Goal: Transaction & Acquisition: Book appointment/travel/reservation

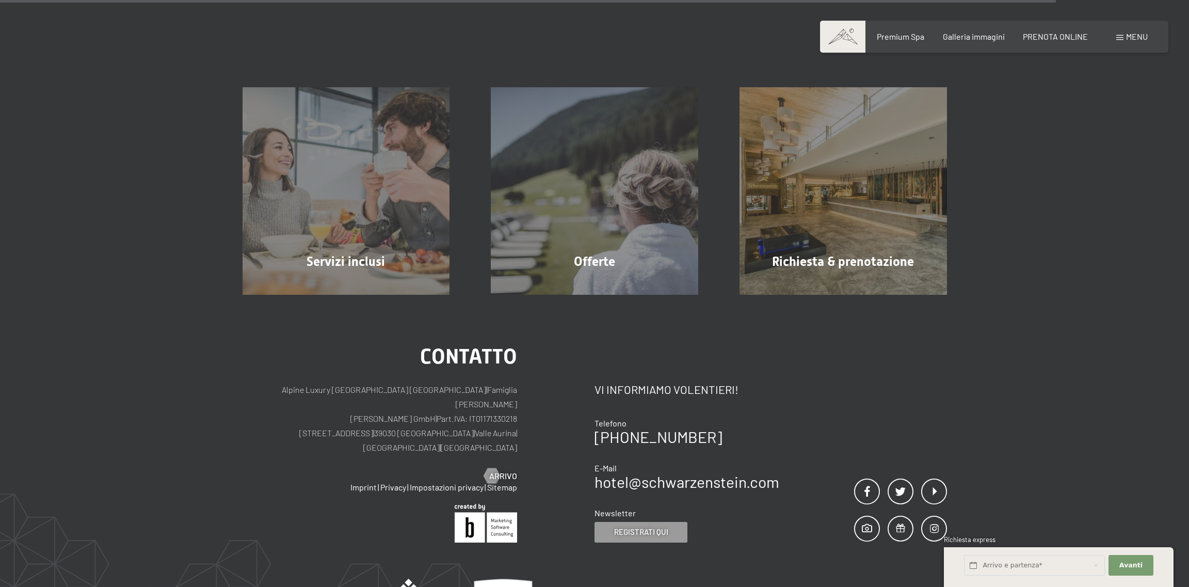
scroll to position [1187, 0]
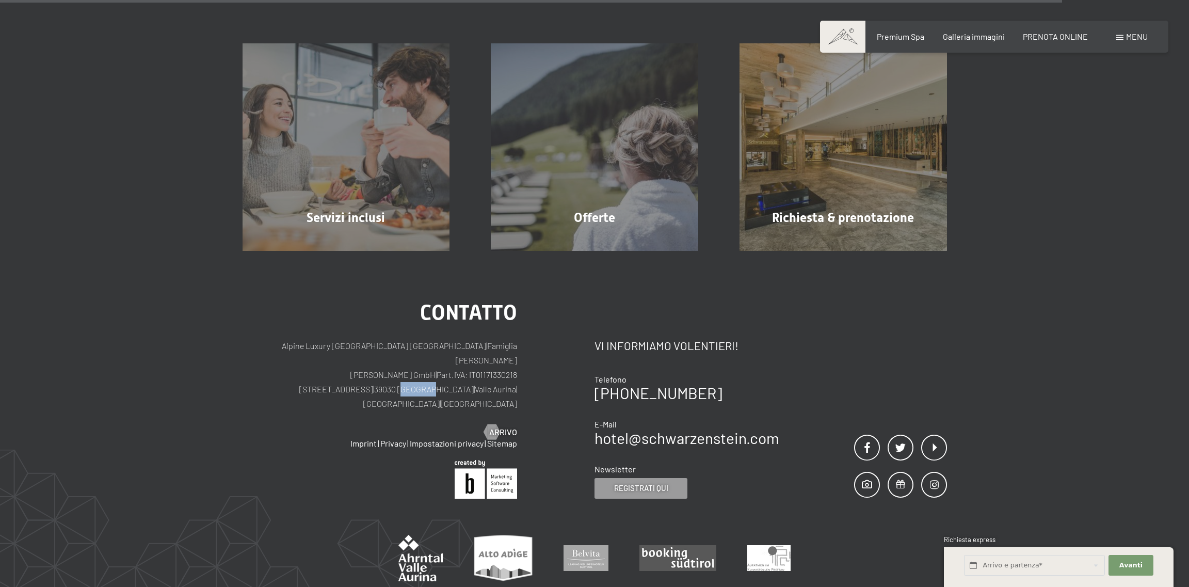
drag, startPoint x: 411, startPoint y: 374, endPoint x: 386, endPoint y: 378, distance: 25.0
click at [386, 378] on p "Alpine Luxury SPA Resort SCHWARZENSTEIN | Famiglia Zimmerhofer Otmar Zimmerhofe…" at bounding box center [380, 374] width 275 height 72
copy p "Lutago"
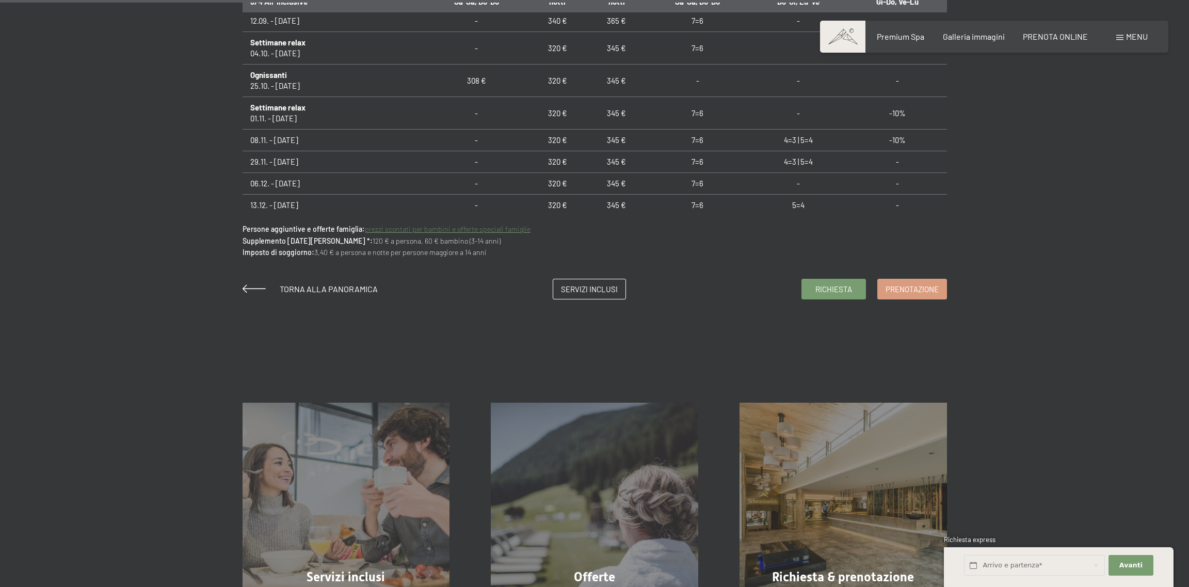
scroll to position [658, 0]
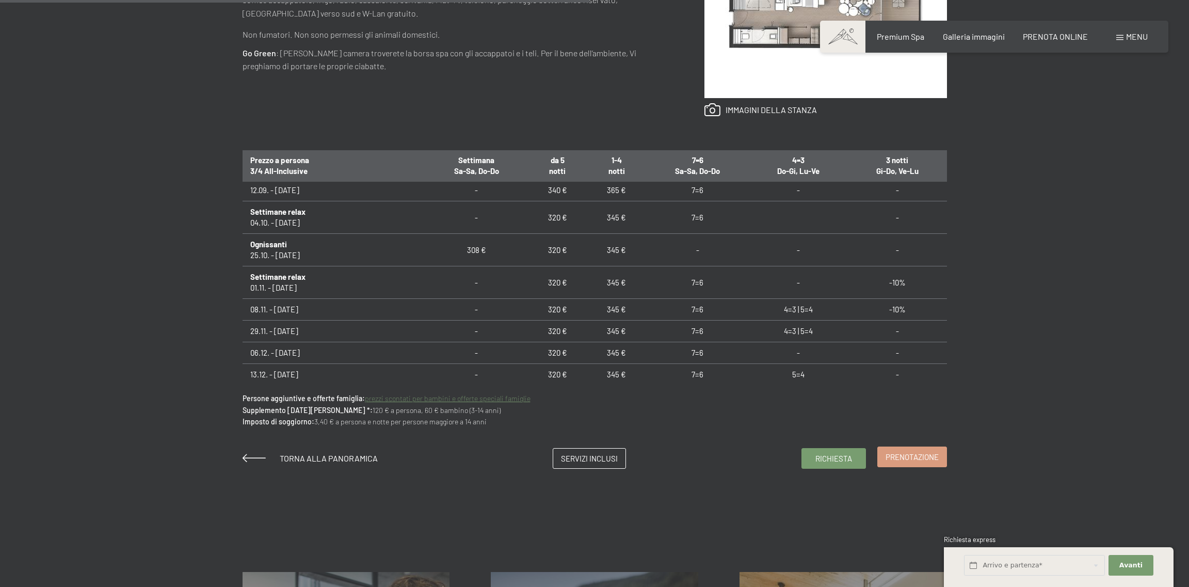
click at [916, 464] on link "Prenotazione" at bounding box center [912, 457] width 69 height 20
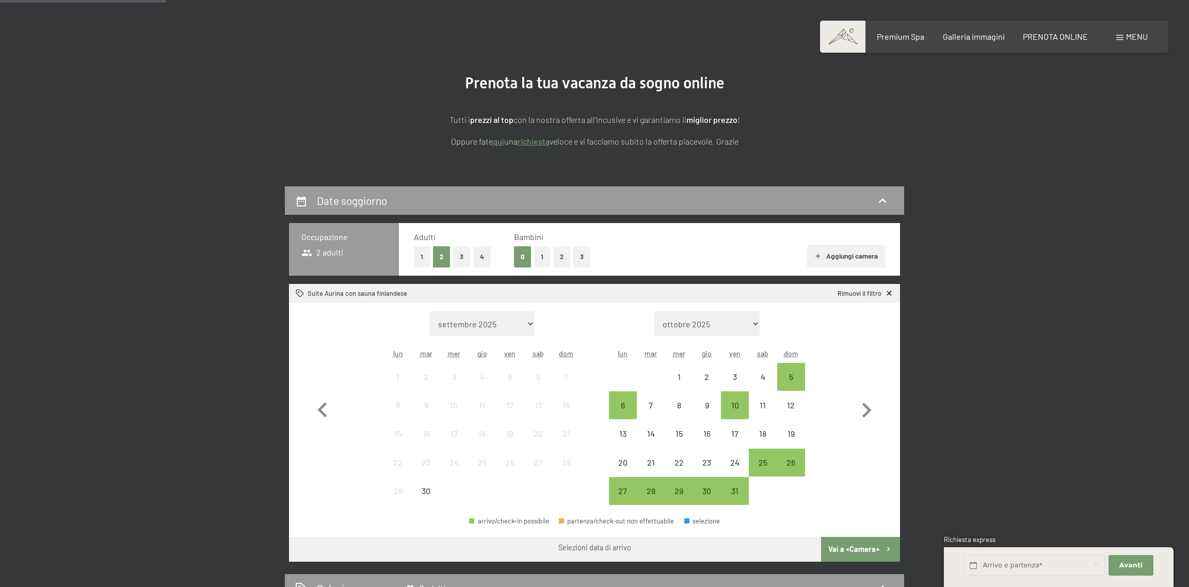
scroll to position [154, 0]
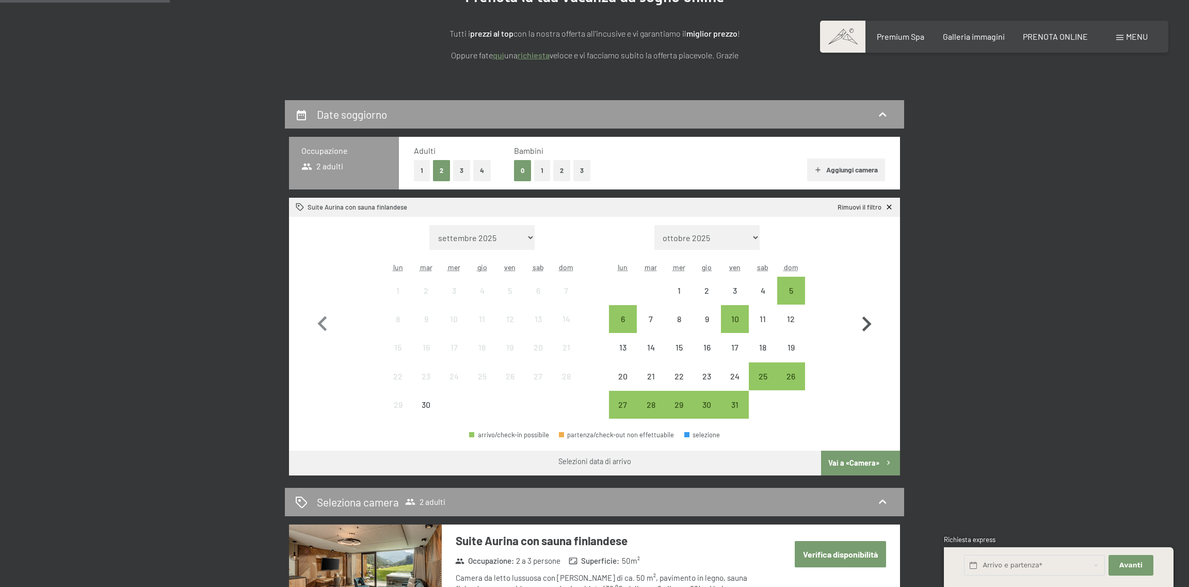
click at [869, 314] on icon "button" at bounding box center [866, 324] width 30 height 30
select select "2025-10-01"
select select "2025-11-01"
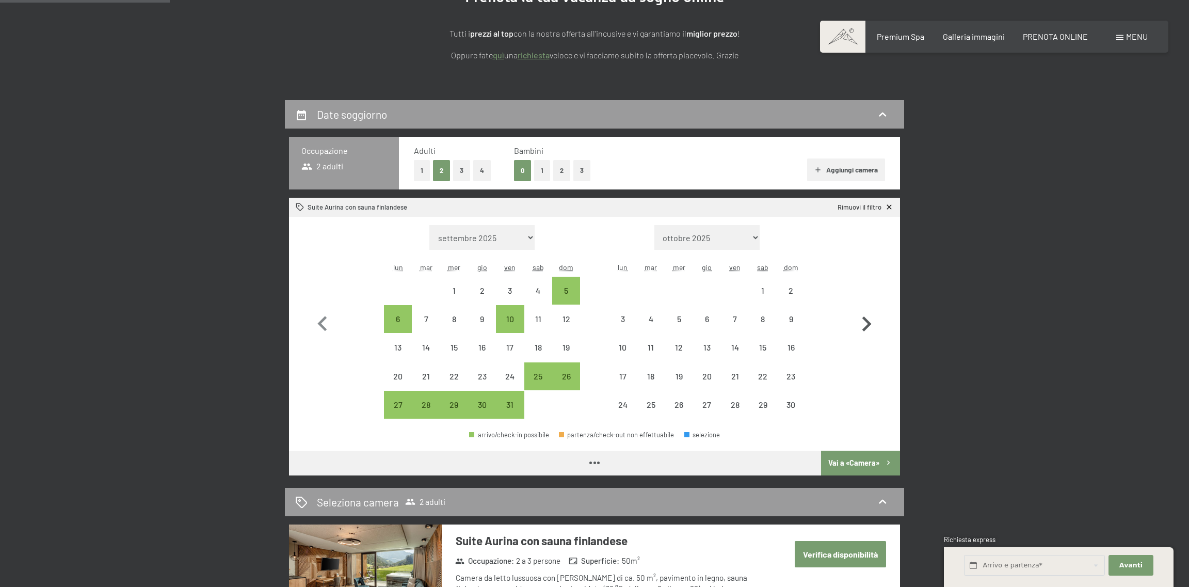
select select "2025-10-01"
select select "2025-11-01"
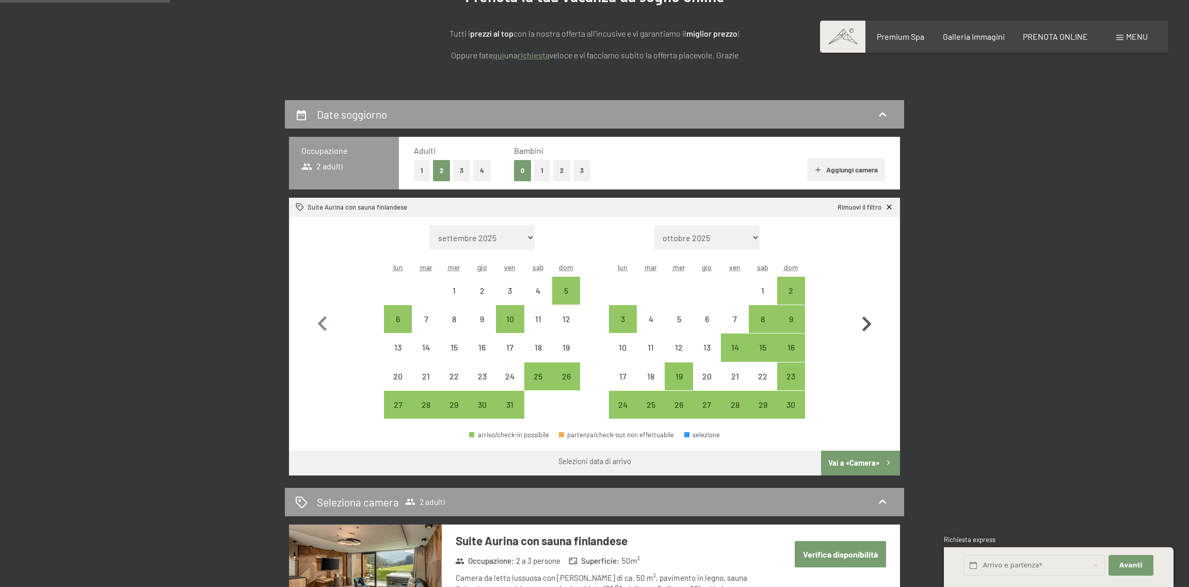
click at [869, 314] on icon "button" at bounding box center [866, 324] width 30 height 30
select select "2025-11-01"
select select "2025-12-01"
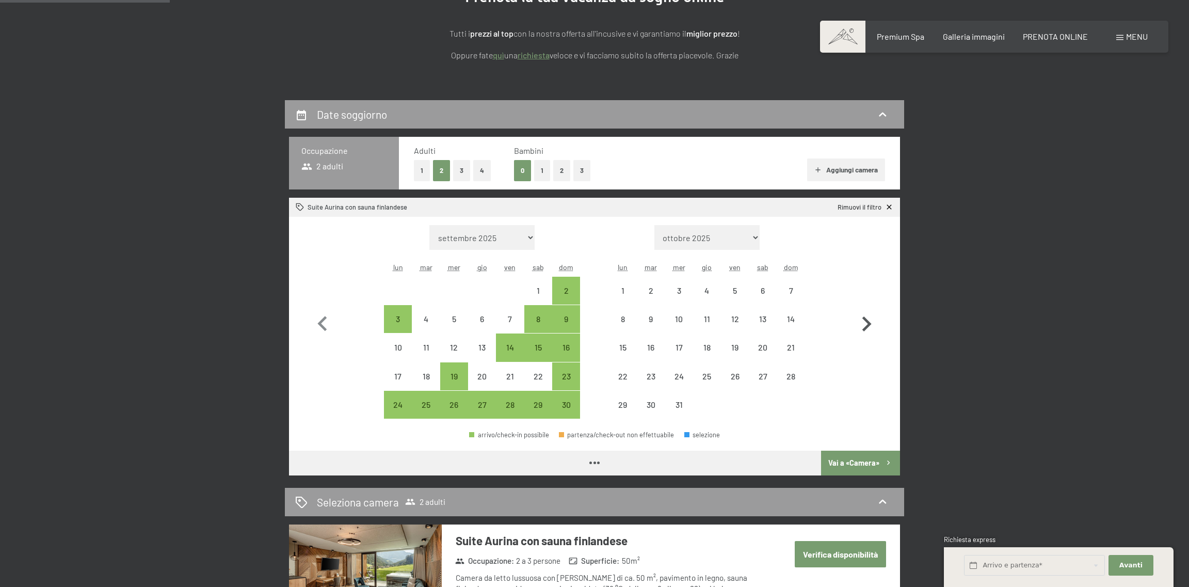
select select "2025-11-01"
select select "2025-12-01"
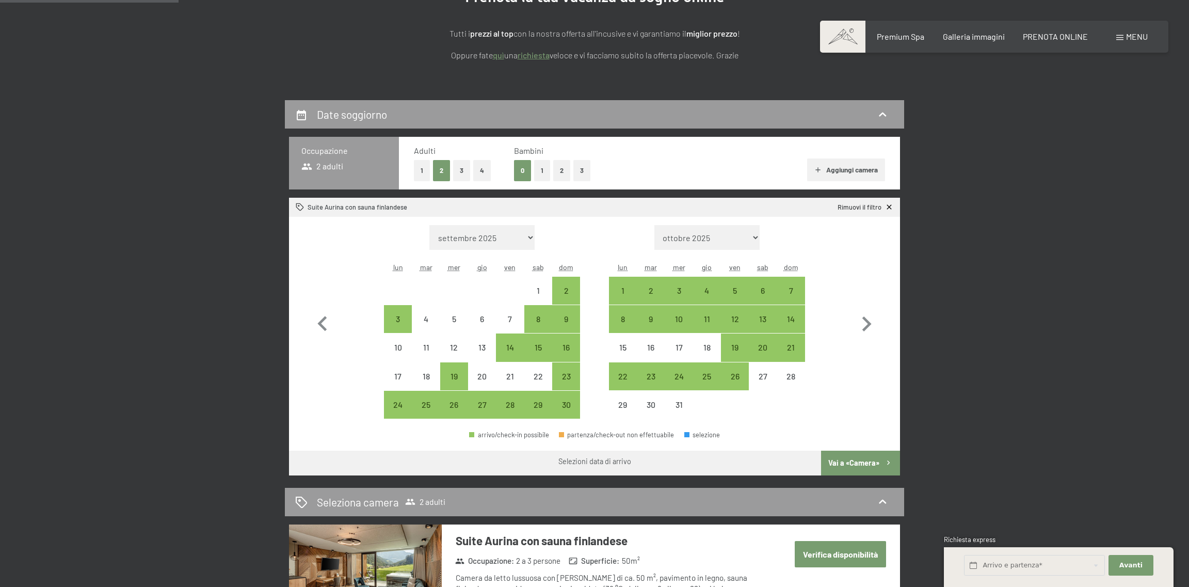
scroll to position [257, 0]
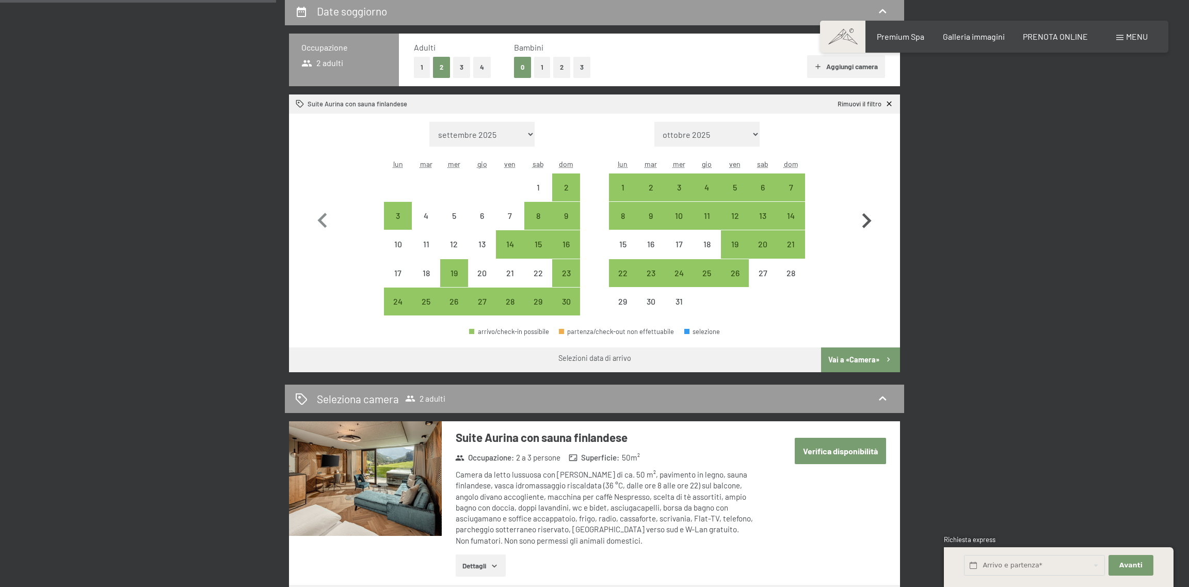
click at [865, 221] on icon "button" at bounding box center [866, 221] width 30 height 30
select select "2025-12-01"
select select "2026-01-01"
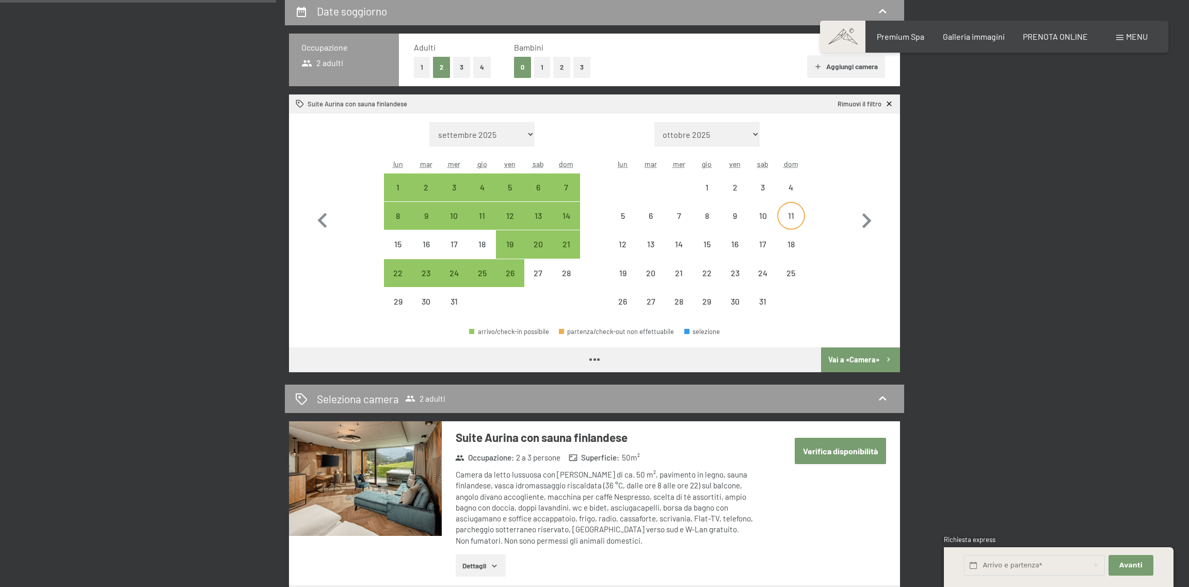
select select "2025-12-01"
select select "2026-01-01"
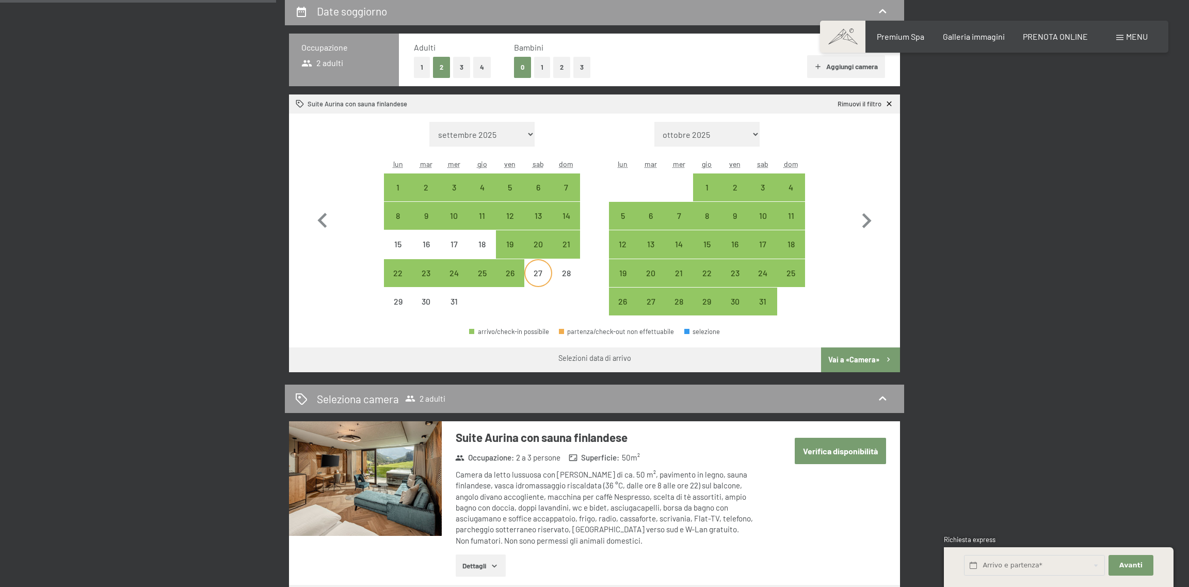
click at [543, 271] on div "27" at bounding box center [538, 282] width 26 height 26
select select "2025-12-01"
select select "2026-01-01"
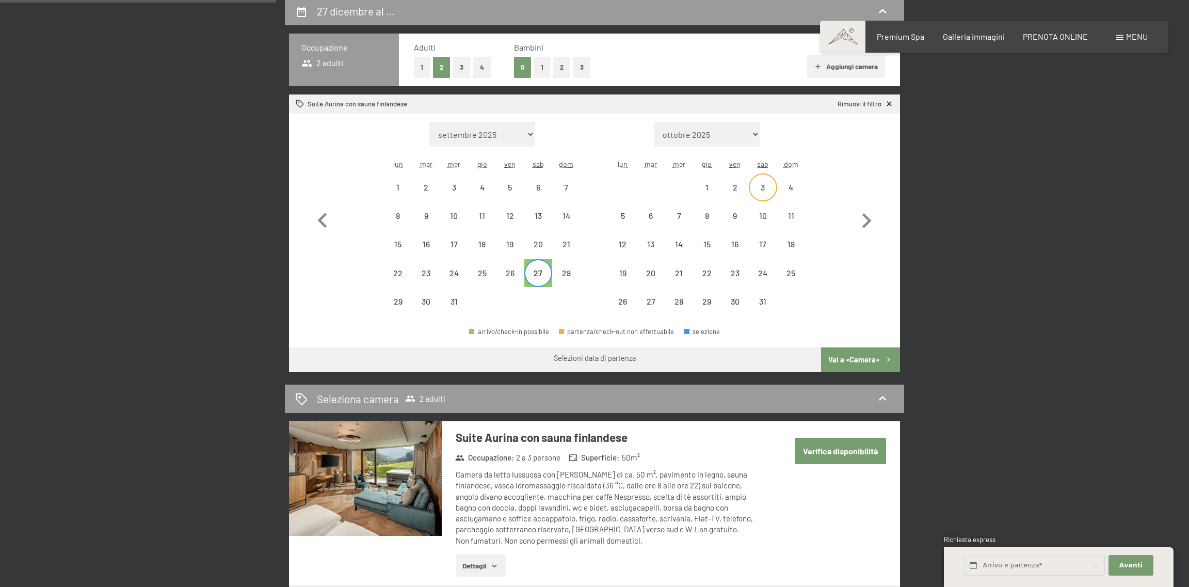
click at [761, 183] on div "3" at bounding box center [763, 196] width 26 height 26
select select "2025-12-01"
select select "2026-01-01"
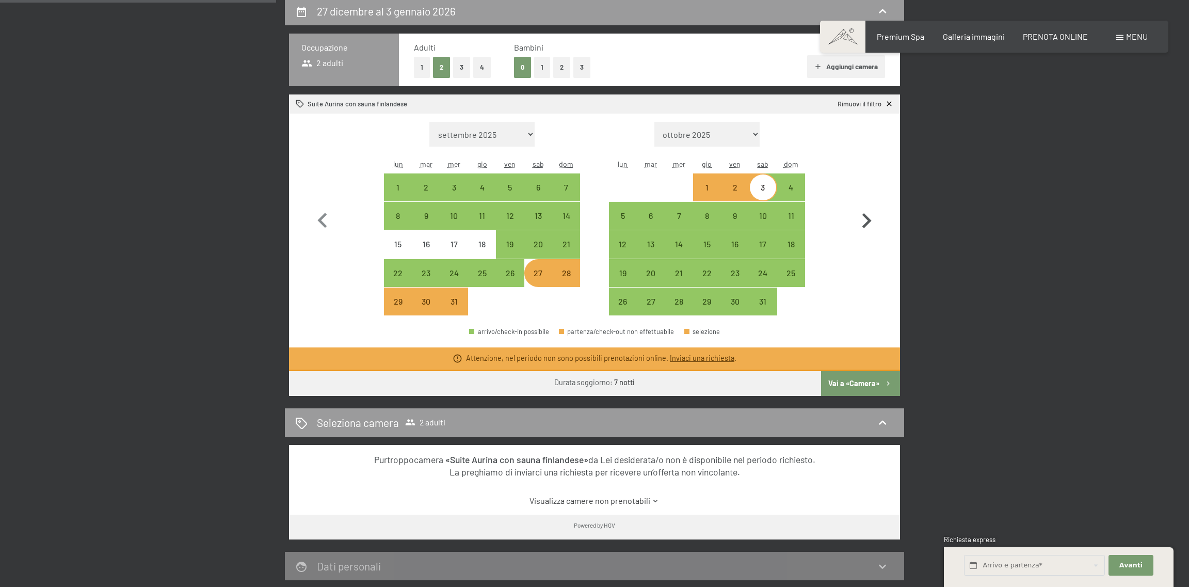
click at [857, 152] on button "button" at bounding box center [866, 219] width 30 height 194
select select "2026-01-01"
select select "2026-02-01"
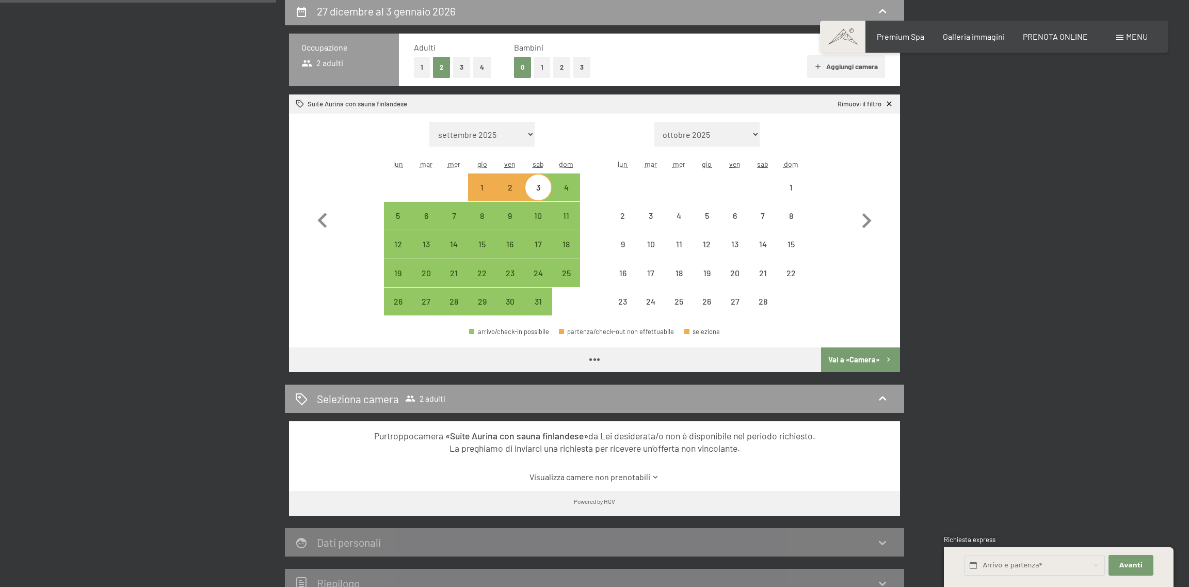
select select "2026-01-01"
select select "2026-02-01"
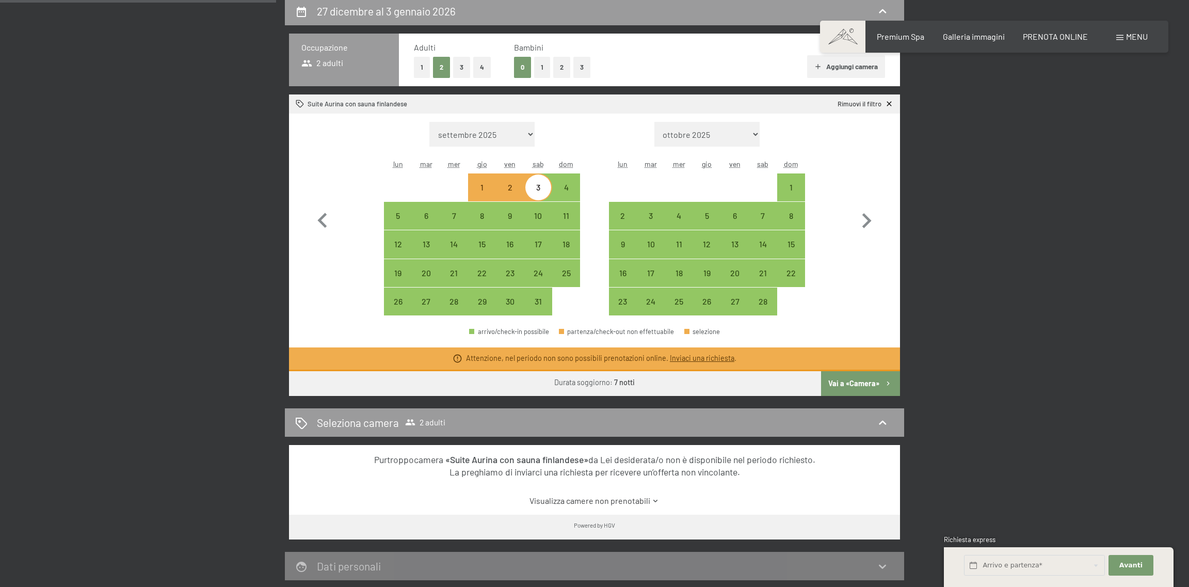
click at [396, 146] on form "Mese/anno settembre 2025 ottobre 2025 novembre 2025 dicembre 2025 gennaio 2026 …" at bounding box center [482, 134] width 196 height 25
click at [323, 215] on icon "button" at bounding box center [321, 220] width 9 height 15
select select "2025-12-01"
select select "2026-01-01"
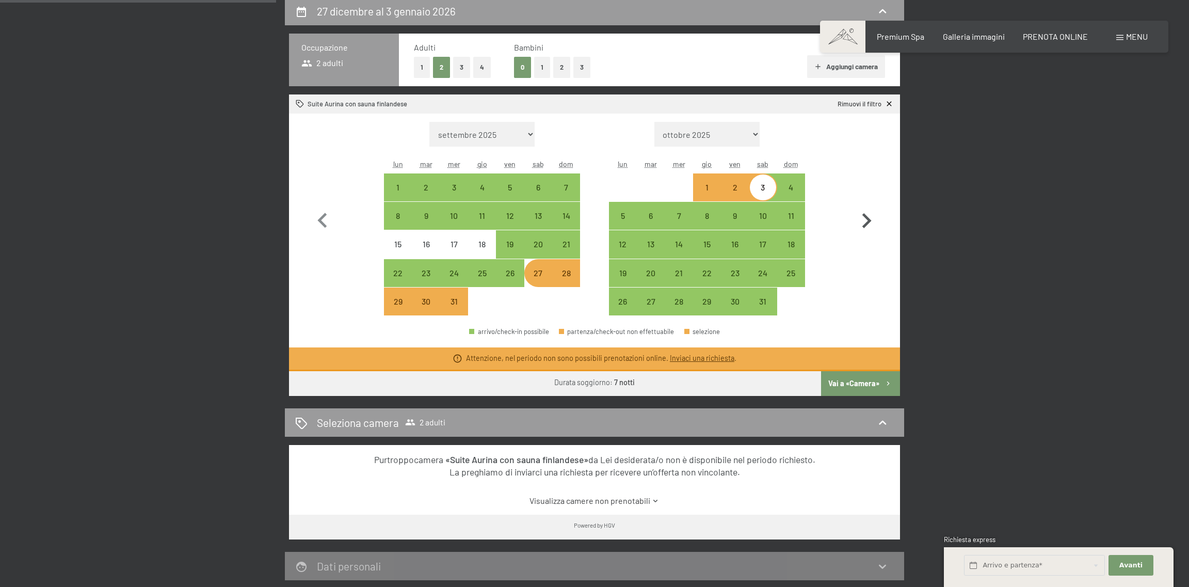
click at [862, 264] on button "button" at bounding box center [866, 219] width 30 height 194
select select "2026-01-01"
select select "2026-02-01"
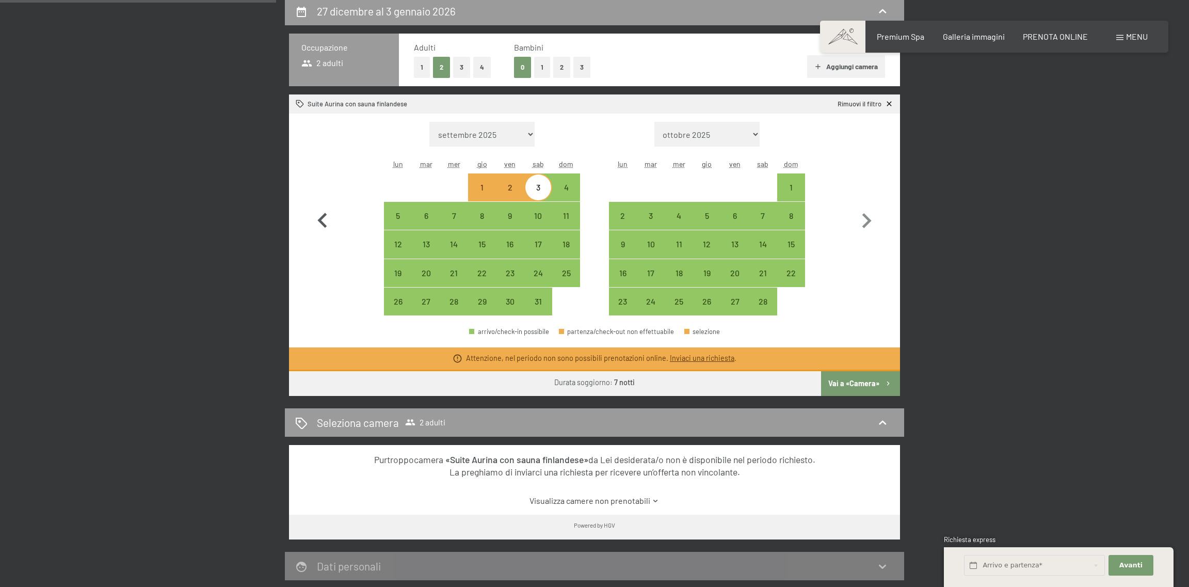
click at [321, 214] on icon "button" at bounding box center [323, 221] width 30 height 30
select select "2025-12-01"
select select "2026-01-01"
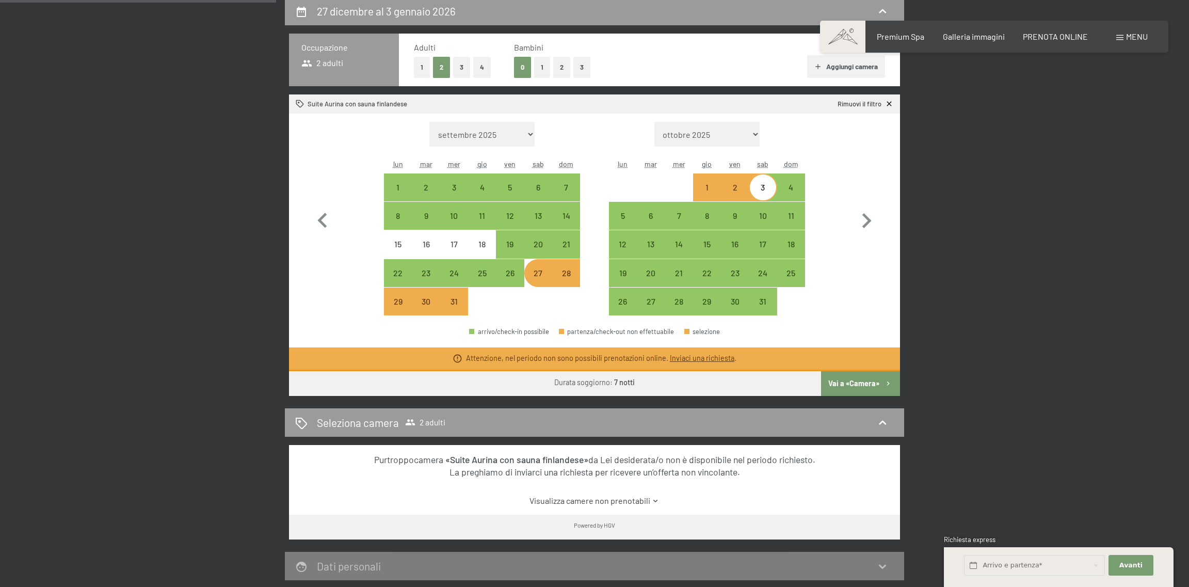
click at [560, 140] on form "Mese/anno settembre 2025 ottobre 2025 novembre 2025 dicembre 2025 gennaio 2026 …" at bounding box center [482, 134] width 196 height 25
click at [617, 215] on div "5" at bounding box center [623, 225] width 26 height 26
select select "2025-12-01"
select select "2026-01-01"
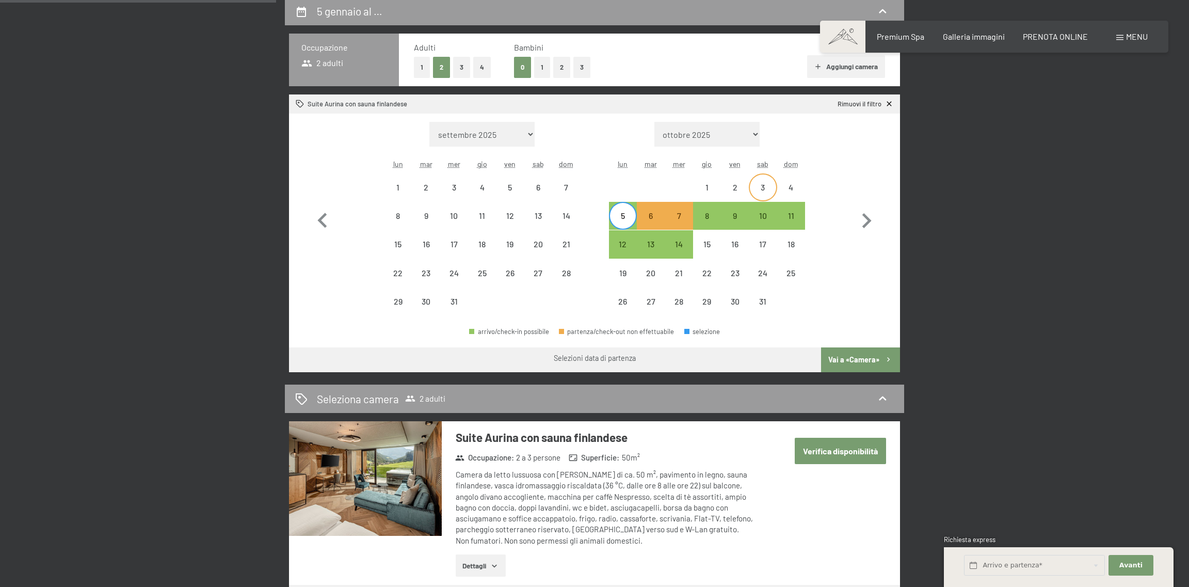
click at [763, 187] on div "3" at bounding box center [763, 196] width 26 height 26
select select "2025-12-01"
select select "2026-01-01"
click at [766, 220] on div "10" at bounding box center [763, 225] width 26 height 26
select select "2025-12-01"
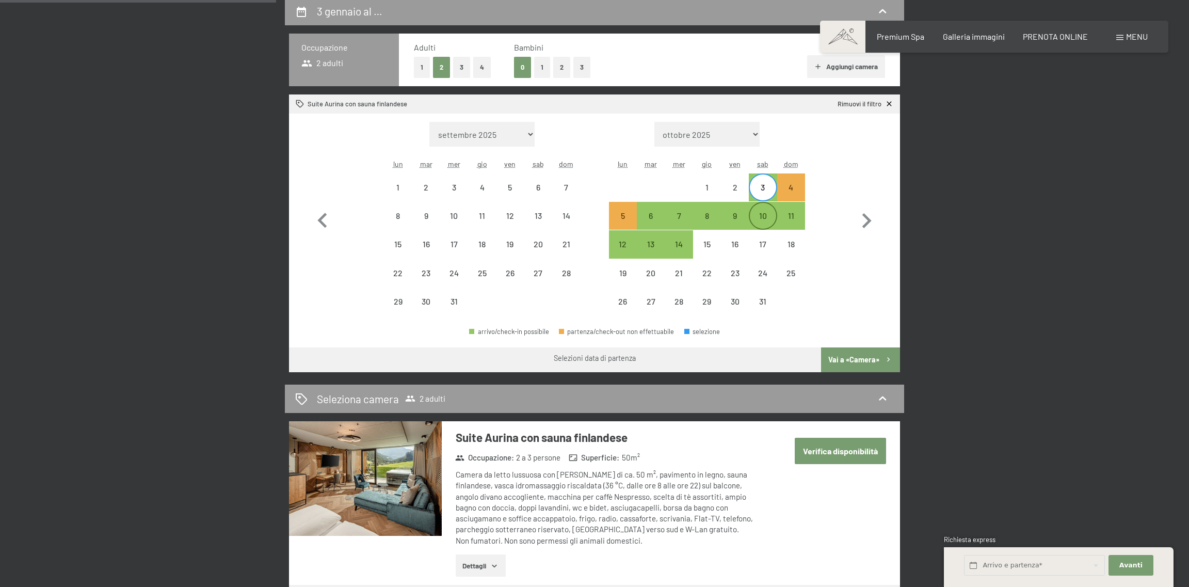
select select "2026-01-01"
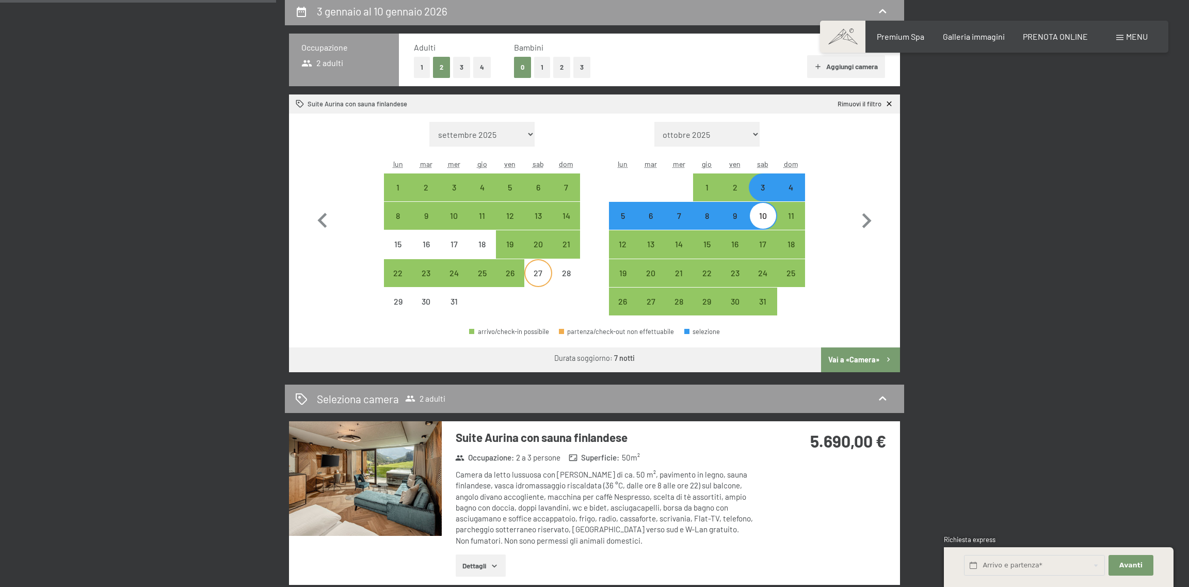
click at [543, 274] on div "27" at bounding box center [538, 282] width 26 height 26
select select "2025-12-01"
select select "2026-01-01"
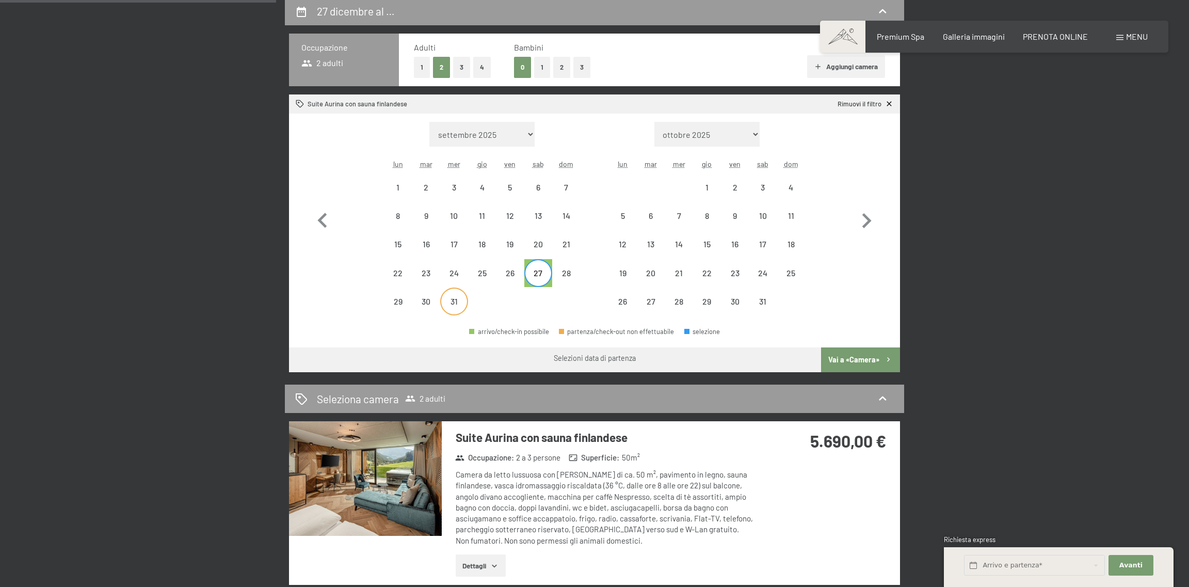
click at [455, 298] on div "31" at bounding box center [454, 310] width 26 height 26
select select "2025-12-01"
select select "2026-01-01"
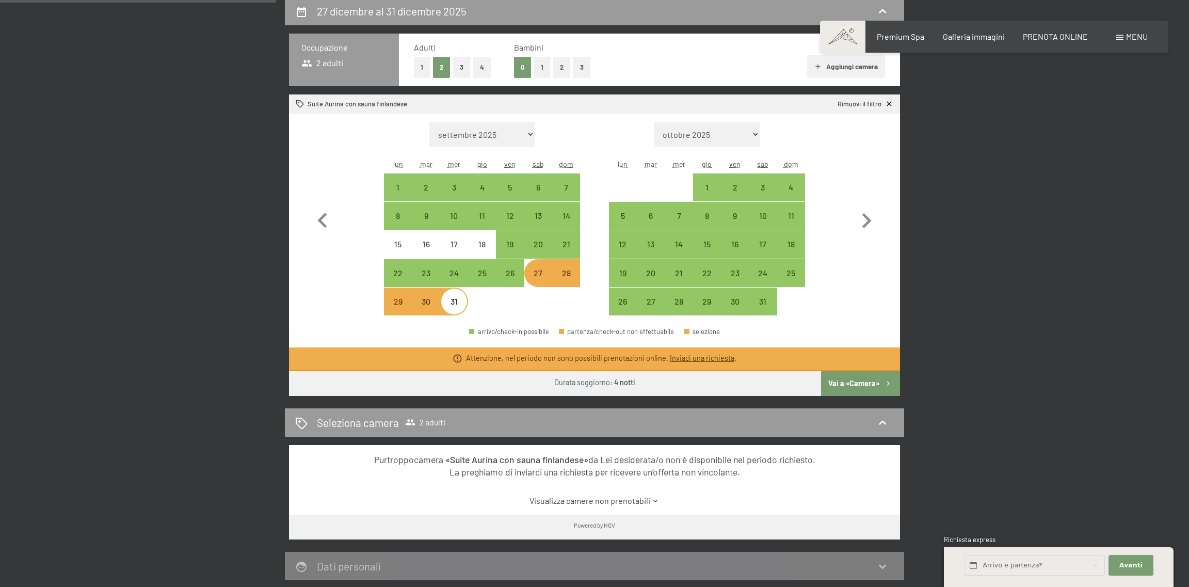
click at [841, 306] on div "Mese/anno settembre 2025 ottobre 2025 novembre 2025 dicembre 2025 gennaio 2026 …" at bounding box center [595, 219] width 574 height 194
click at [822, 141] on div "Mese/anno settembre 2025 ottobre 2025 novembre 2025 dicembre 2025 gennaio 2026 …" at bounding box center [595, 219] width 574 height 194
click at [701, 187] on div "1" at bounding box center [707, 196] width 26 height 26
select select "2025-12-01"
select select "2026-01-01"
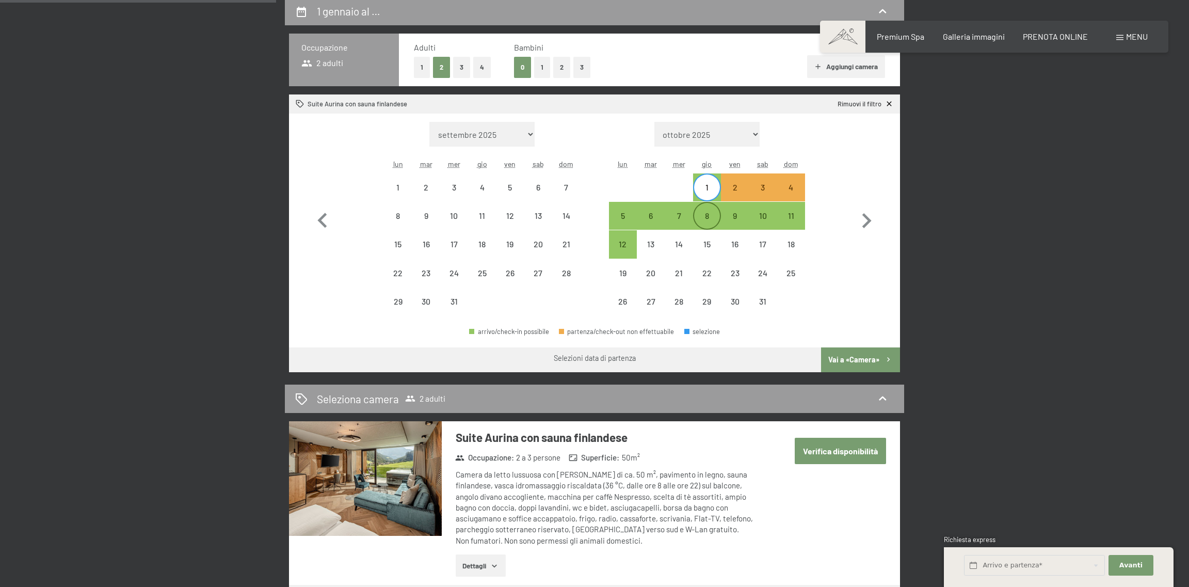
click at [703, 217] on div "8" at bounding box center [707, 225] width 26 height 26
select select "2025-12-01"
select select "2026-01-01"
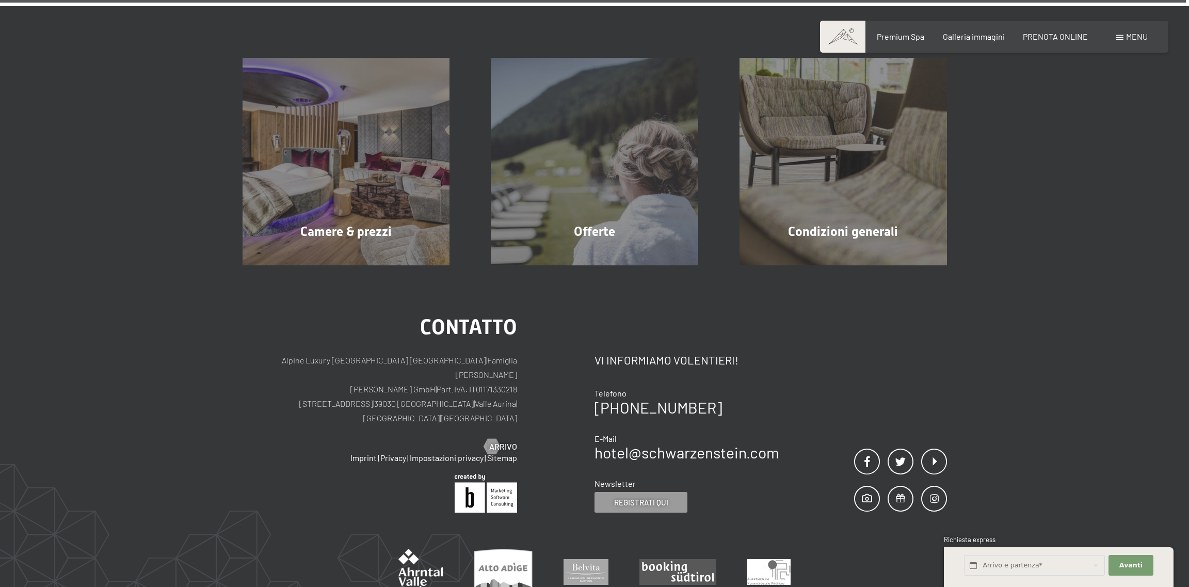
scroll to position [864, 0]
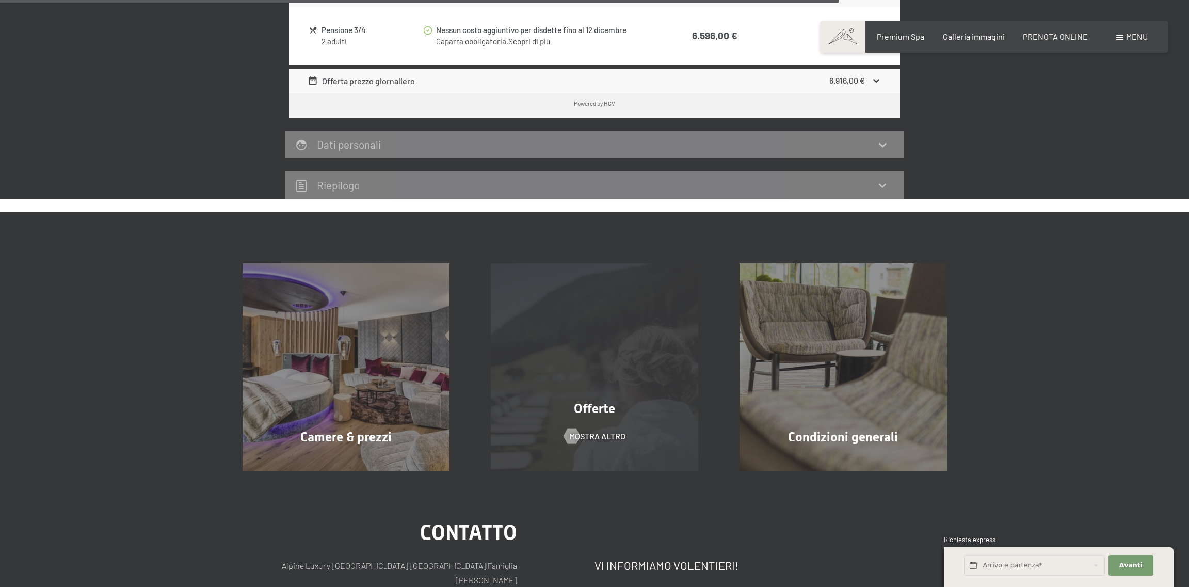
click at [548, 418] on div "Offerte mostra altro" at bounding box center [594, 366] width 249 height 207
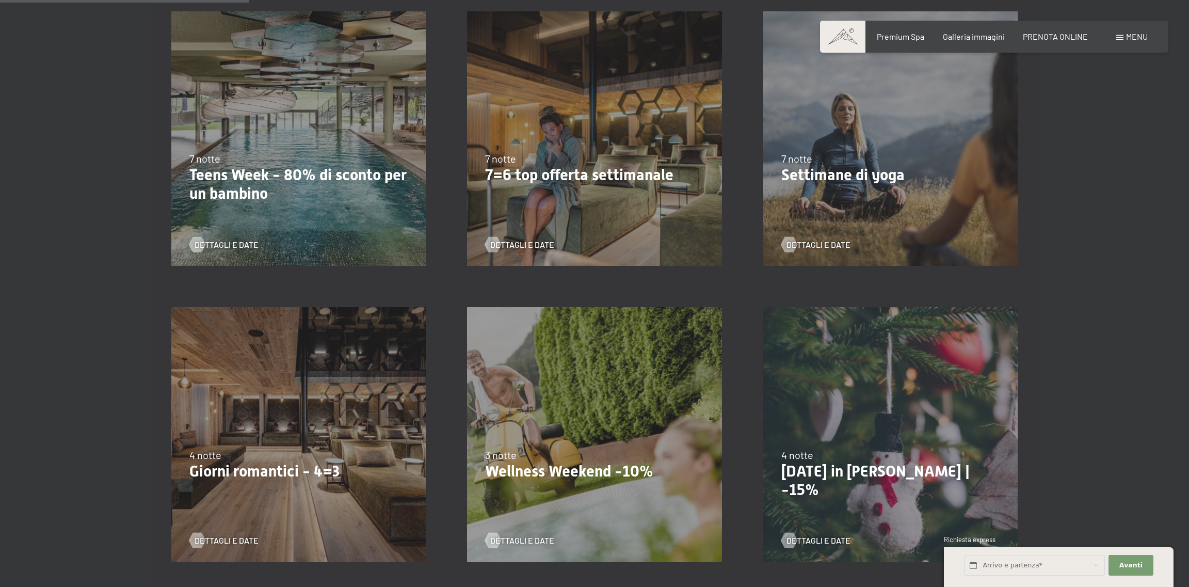
scroll to position [464, 0]
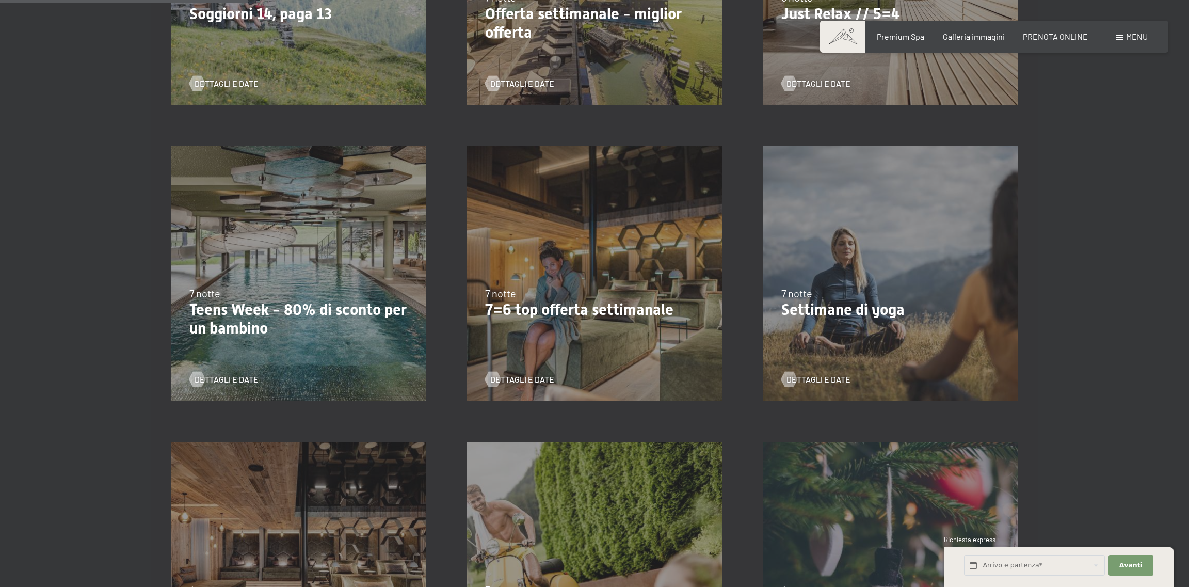
click at [640, 300] on p "7=6 top offerta settimanale" at bounding box center [594, 309] width 218 height 19
click at [555, 274] on div "[DATE]-[DATE] [DATE]-[DATE] [DATE]-[DATE] [DATE]-[DATE] [DATE]-[DATE] [DATE]-[D…" at bounding box center [594, 273] width 296 height 296
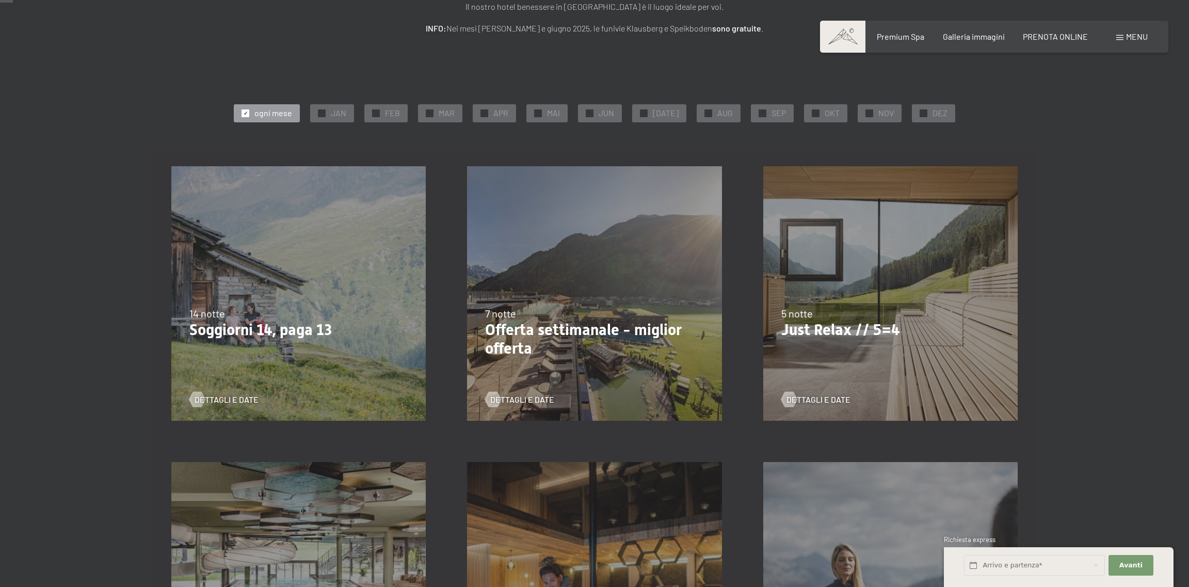
scroll to position [0, 0]
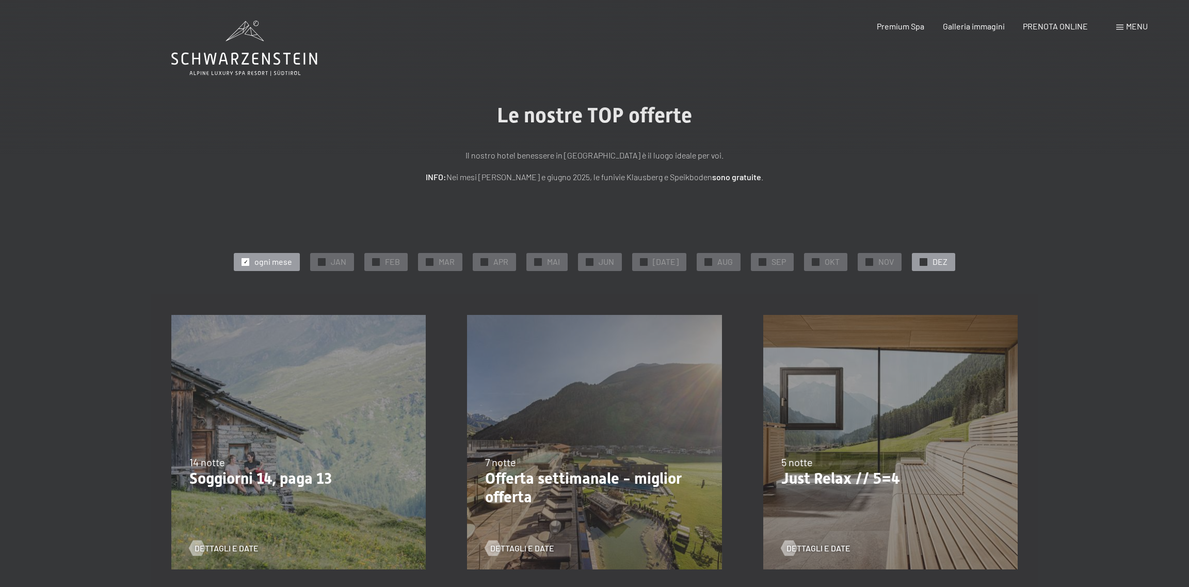
click at [932, 264] on span "DEZ" at bounding box center [939, 261] width 15 height 11
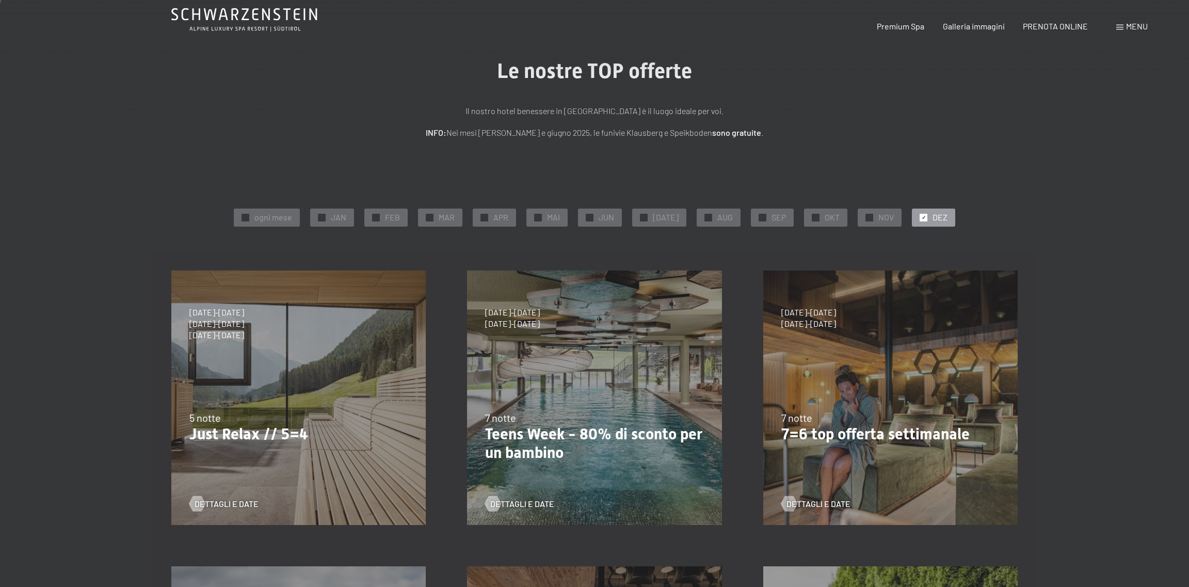
scroll to position [103, 0]
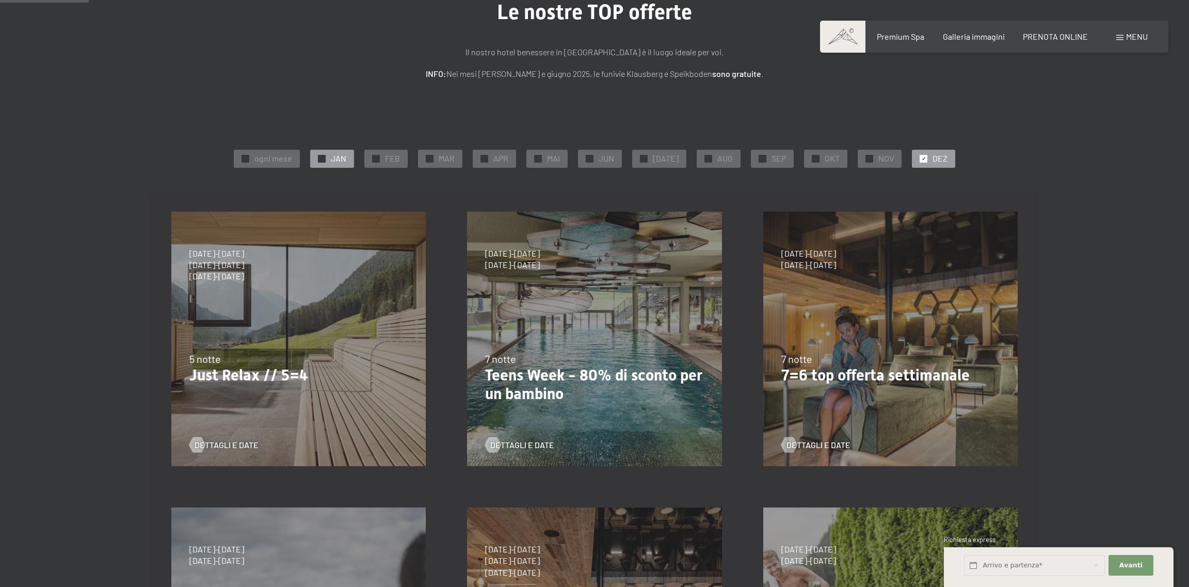
click at [336, 160] on span "JAN" at bounding box center [338, 158] width 15 height 11
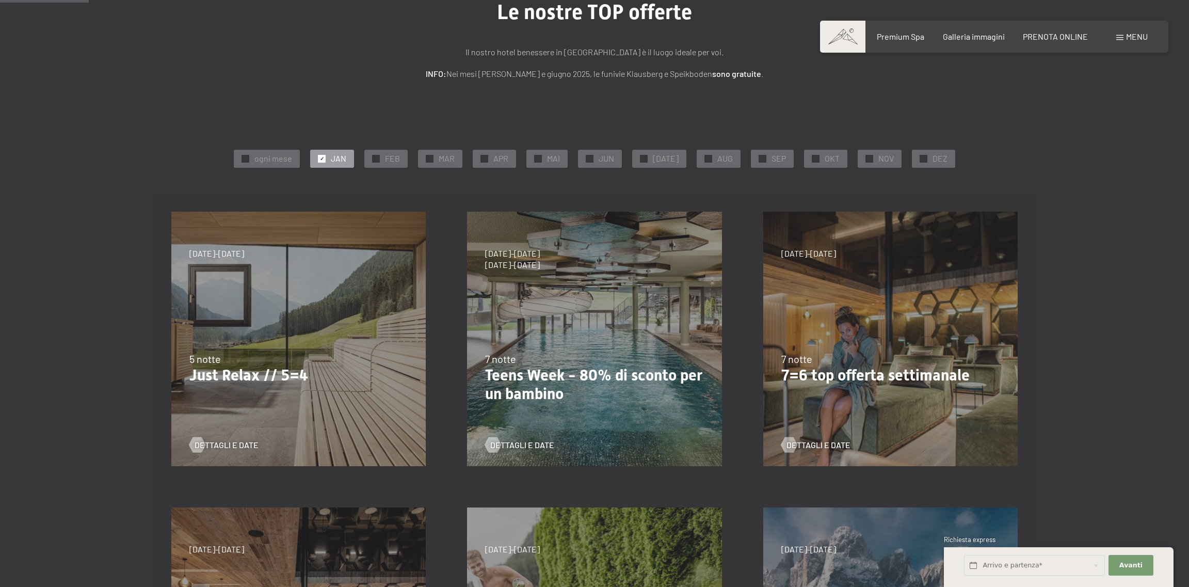
click at [307, 359] on div "5 notte" at bounding box center [298, 358] width 218 height 14
click at [935, 158] on span "DEZ" at bounding box center [939, 158] width 15 height 11
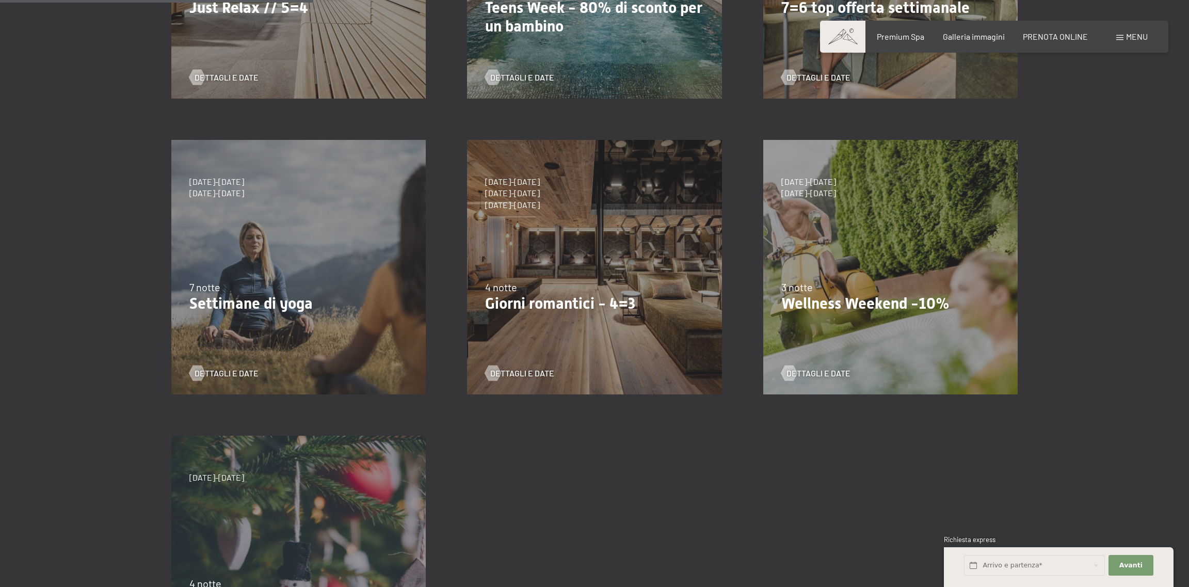
scroll to position [619, 0]
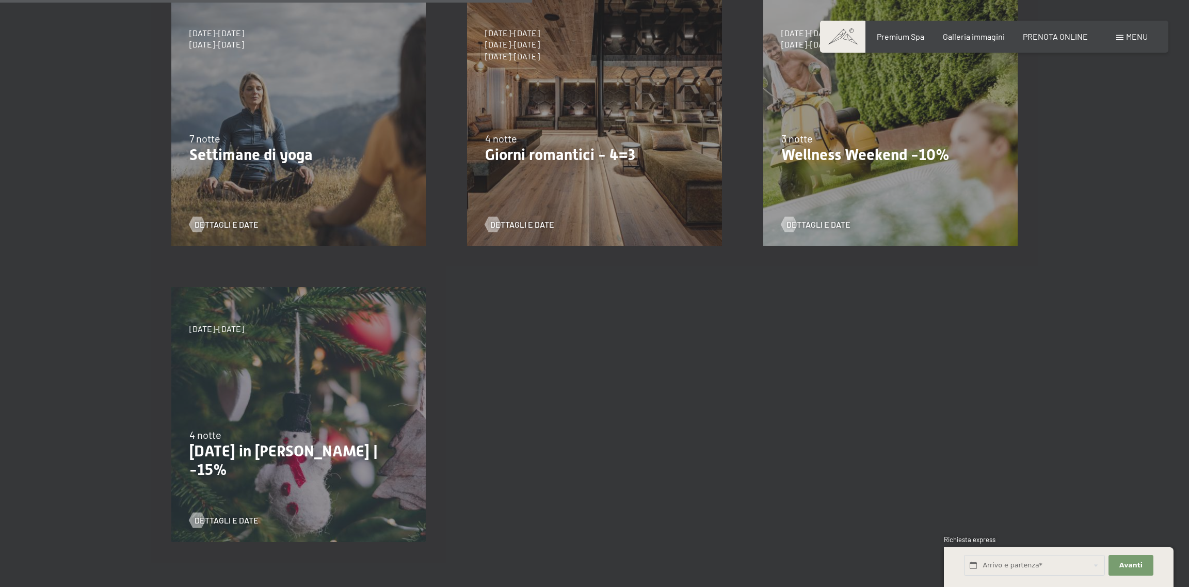
click at [268, 452] on p "[DATE] in [PERSON_NAME] | -15%" at bounding box center [298, 460] width 218 height 37
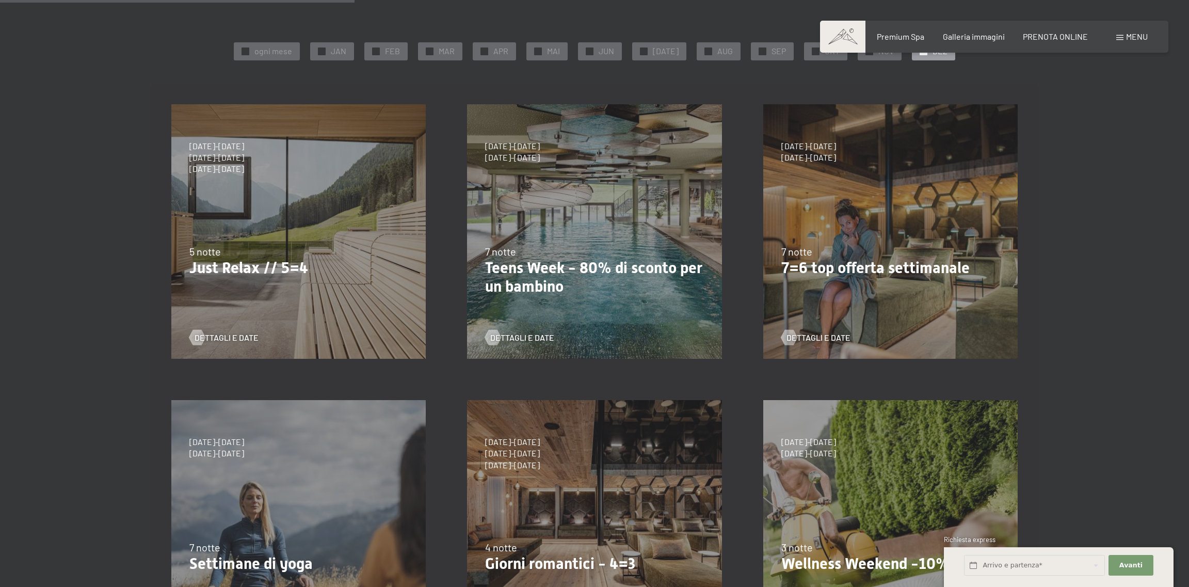
scroll to position [51, 0]
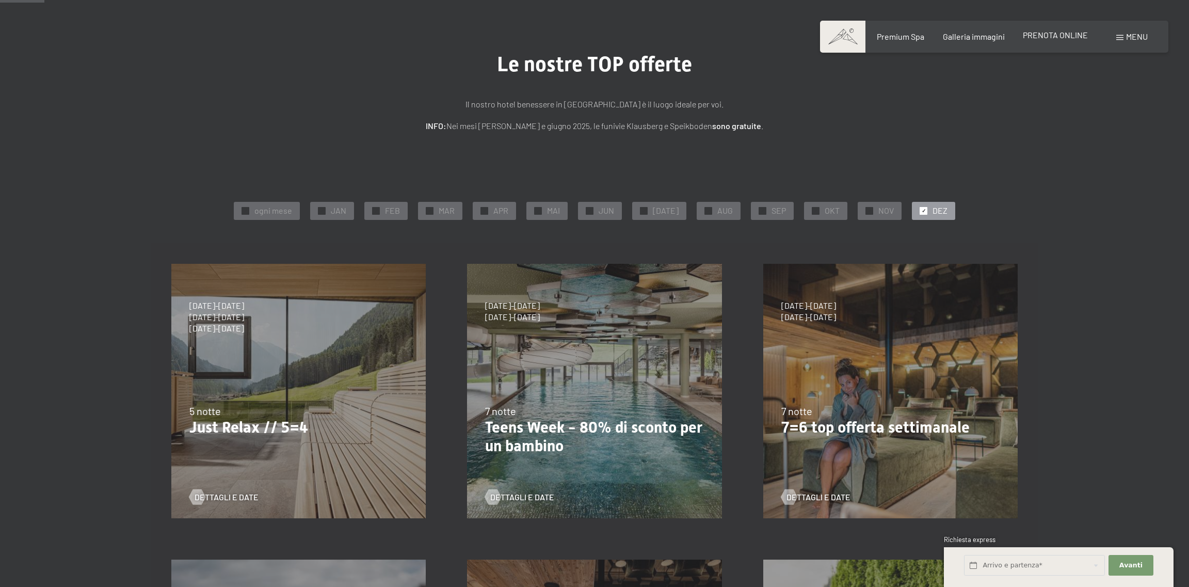
click at [1062, 35] on span "PRENOTA ONLINE" at bounding box center [1055, 35] width 65 height 10
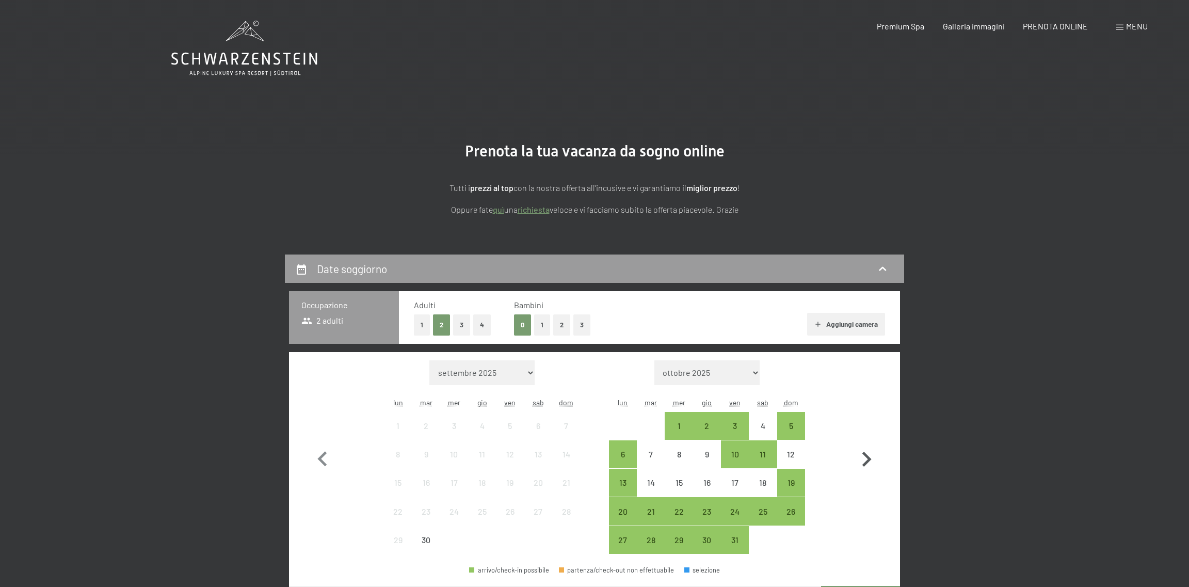
click at [863, 452] on icon "button" at bounding box center [866, 458] width 9 height 15
select select "2025-10-01"
select select "2025-11-01"
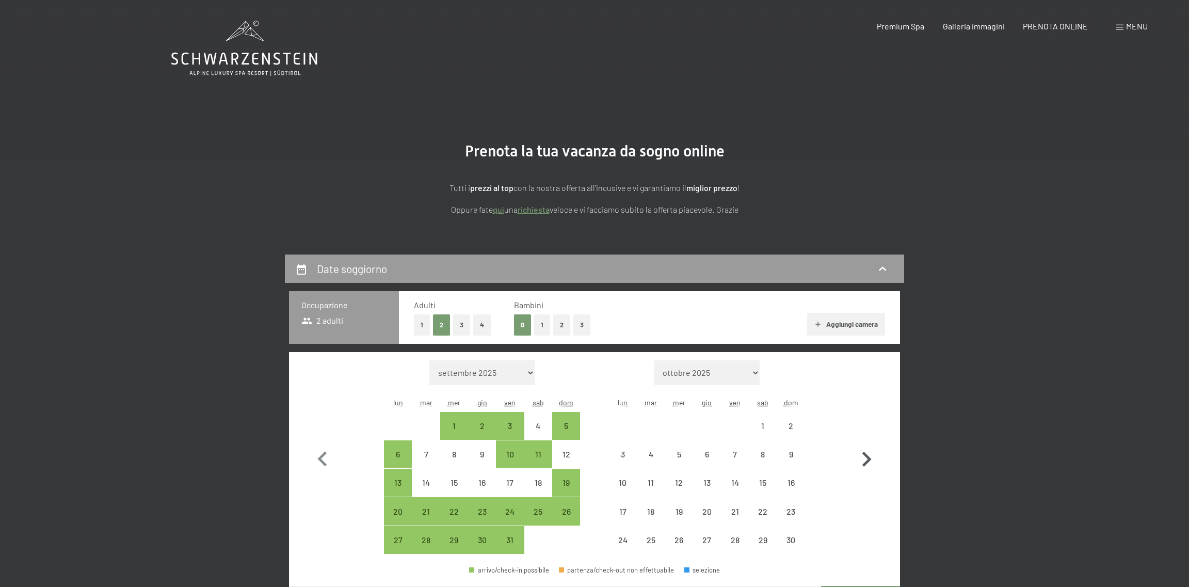
click at [863, 452] on icon "button" at bounding box center [866, 458] width 9 height 15
select select "2025-11-01"
select select "2025-12-01"
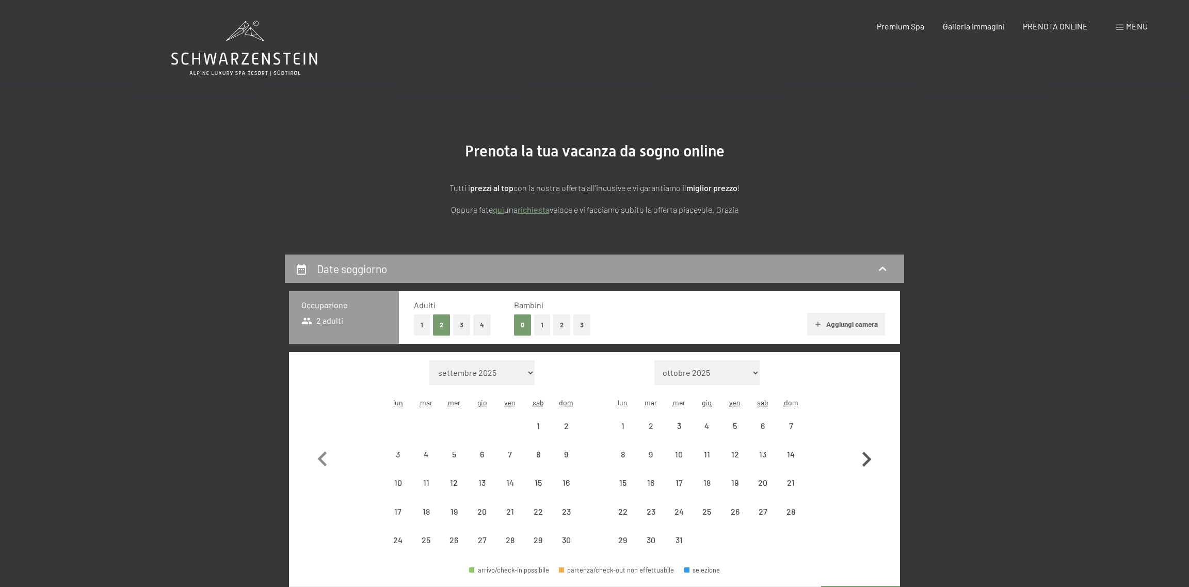
select select "2025-11-01"
select select "2025-12-01"
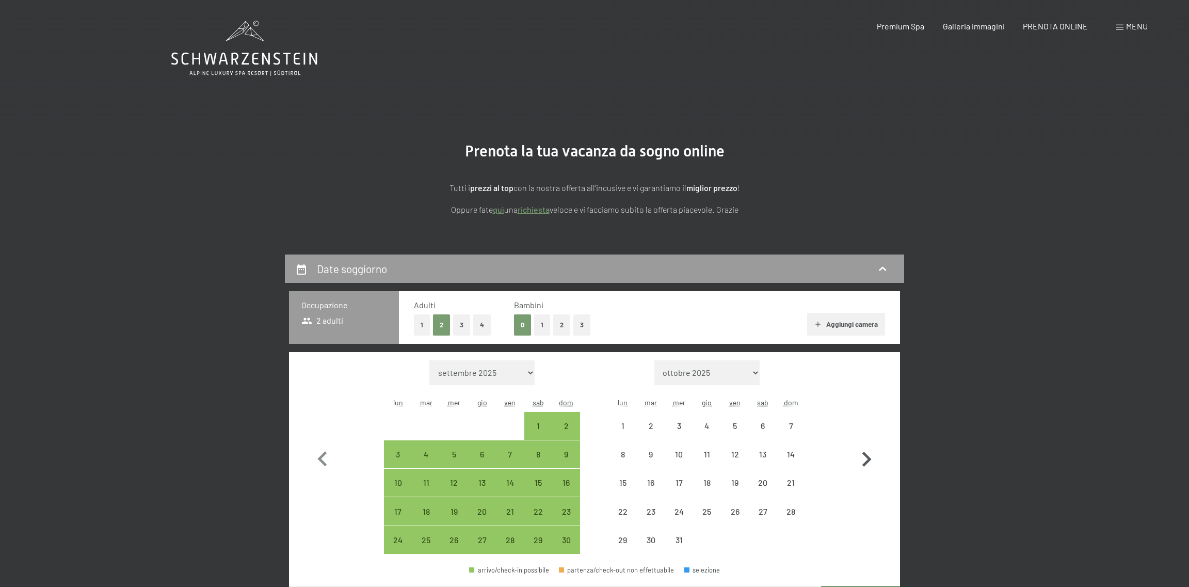
select select "2025-11-01"
select select "2025-12-01"
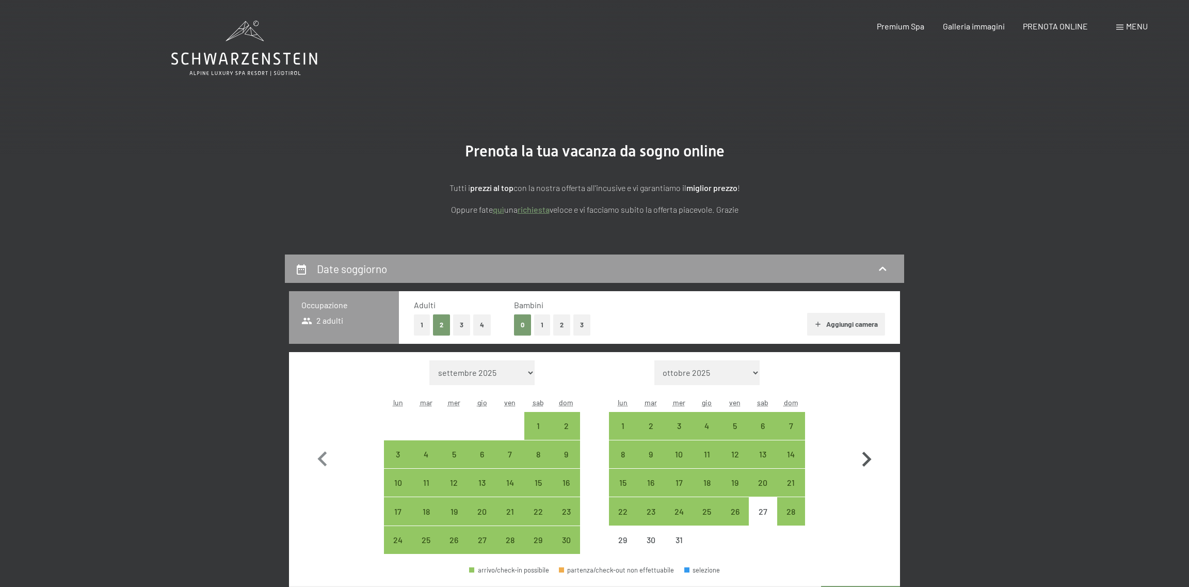
click at [863, 452] on icon "button" at bounding box center [866, 458] width 9 height 15
select select "2025-12-01"
select select "2026-01-01"
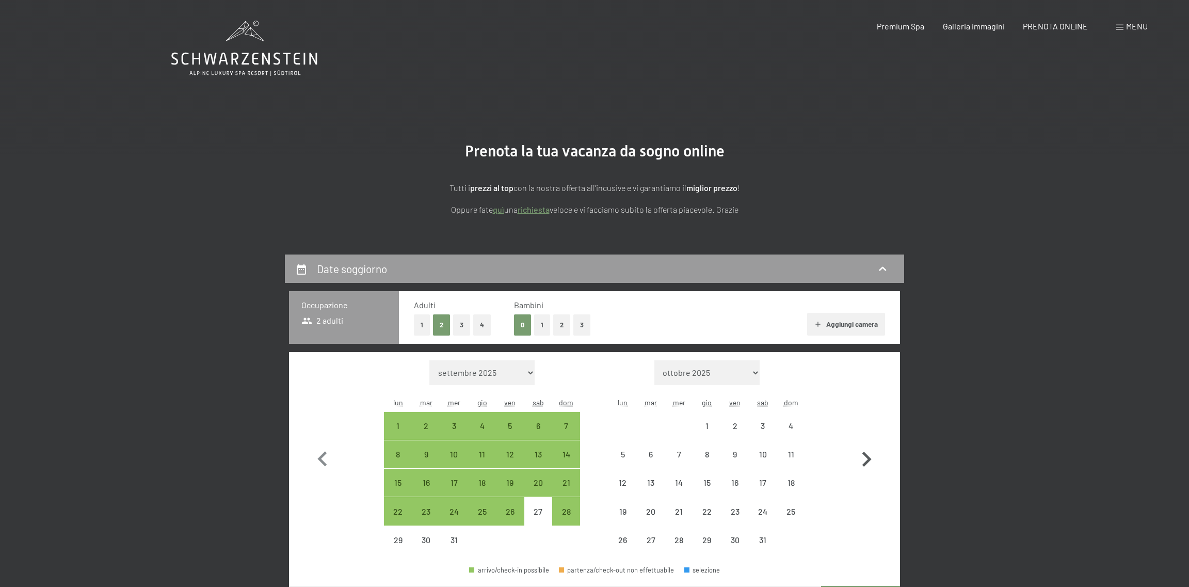
select select "2025-12-01"
select select "2026-01-01"
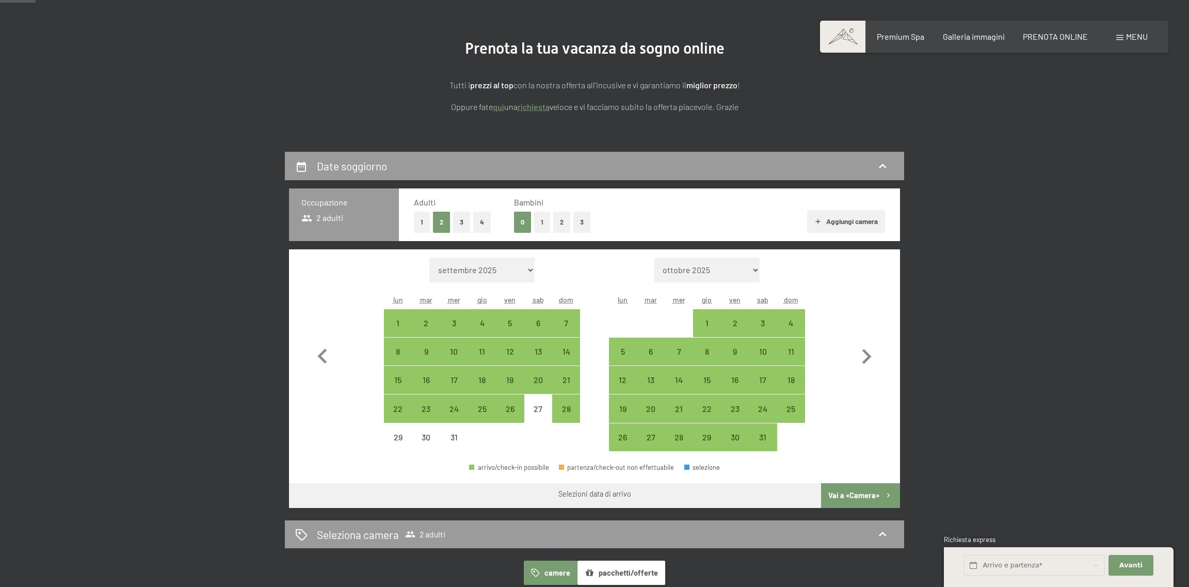
scroll to position [103, 0]
click at [574, 404] on div "28" at bounding box center [566, 417] width 26 height 26
select select "2025-12-01"
select select "2026-01-01"
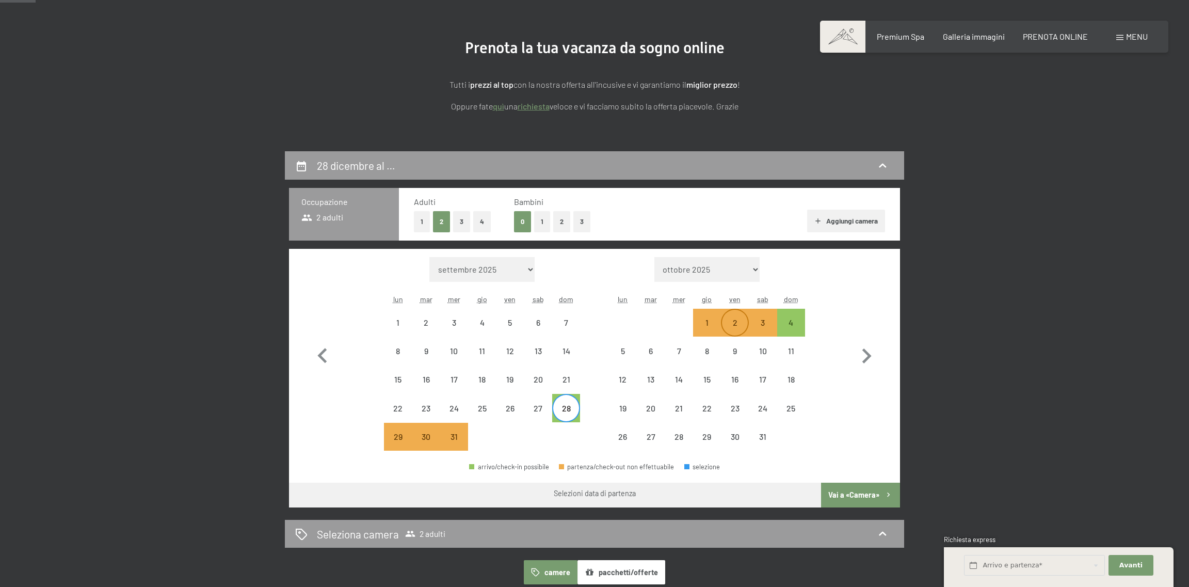
click at [736, 319] on div "2" at bounding box center [735, 331] width 26 height 26
select select "2025-12-01"
select select "2026-01-01"
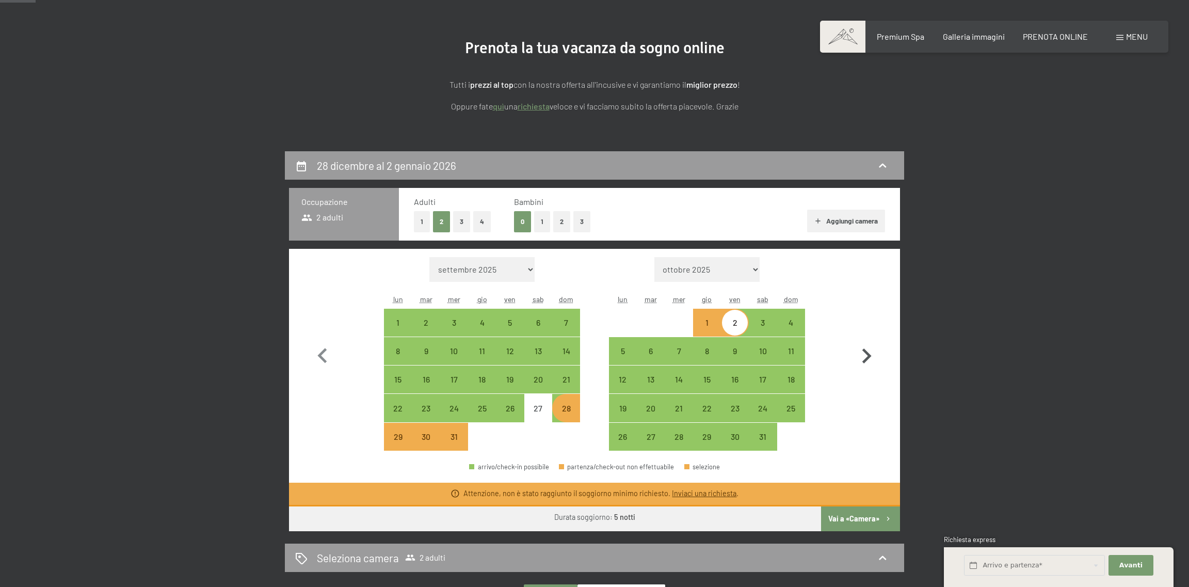
click at [880, 378] on button "button" at bounding box center [866, 354] width 30 height 194
select select "2026-01-01"
select select "2026-02-01"
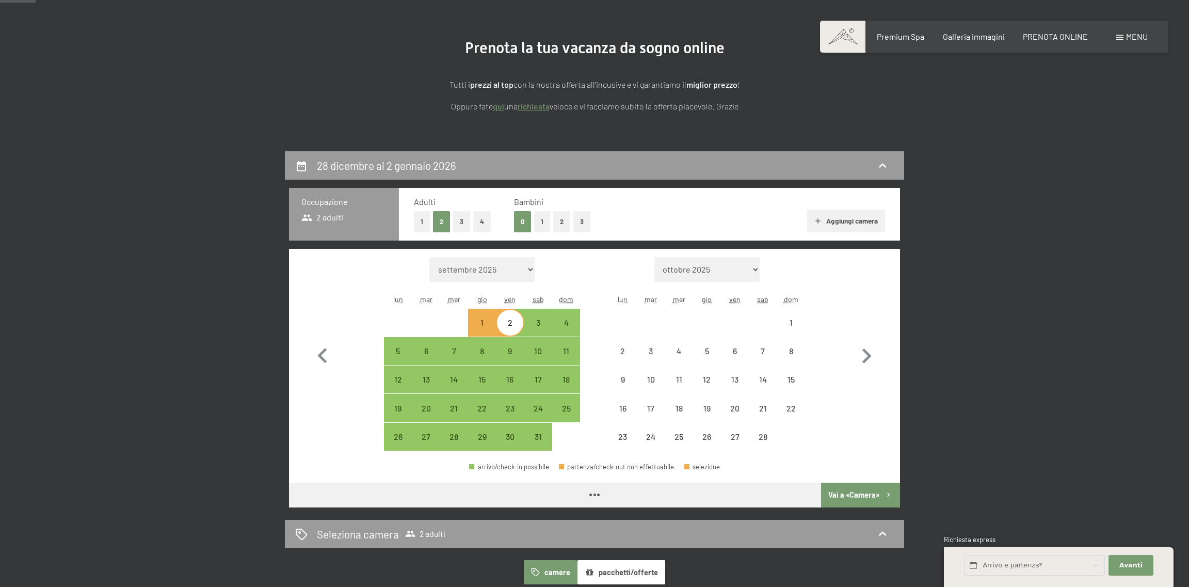
select select "2026-01-01"
select select "2026-02-01"
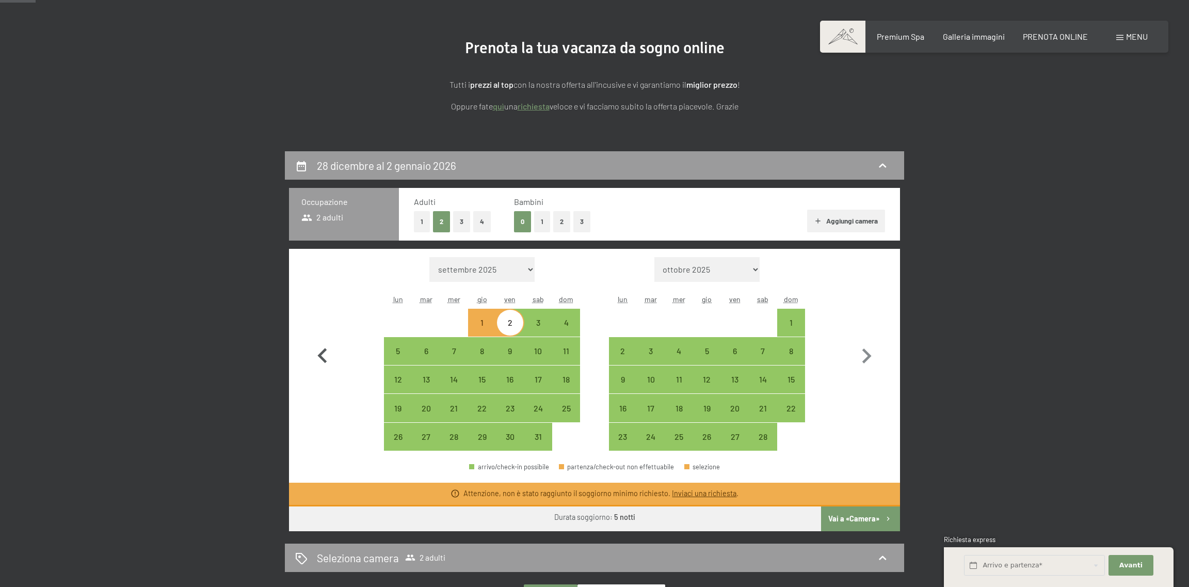
click at [319, 350] on icon "button" at bounding box center [323, 356] width 30 height 30
select select "2025-12-01"
select select "2026-01-01"
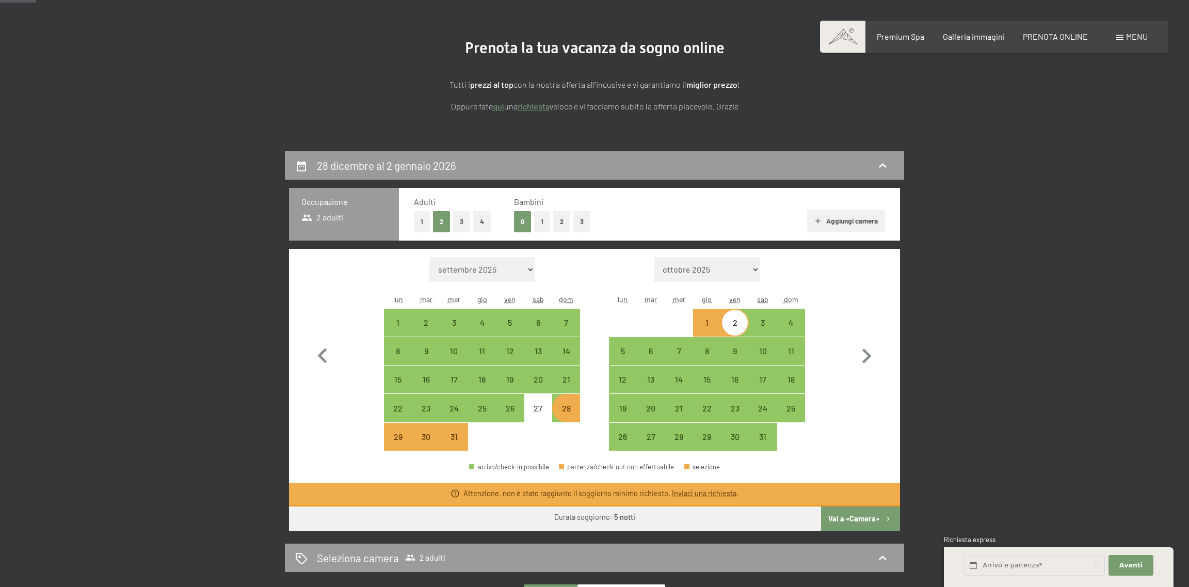
click at [635, 269] on form "Mese/anno ottobre 2025 novembre 2025 dicembre 2025 gennaio 2026 febbraio 2026 m…" at bounding box center [707, 269] width 196 height 25
click at [739, 320] on div "2" at bounding box center [735, 331] width 26 height 26
select select "2025-12-01"
select select "2026-01-01"
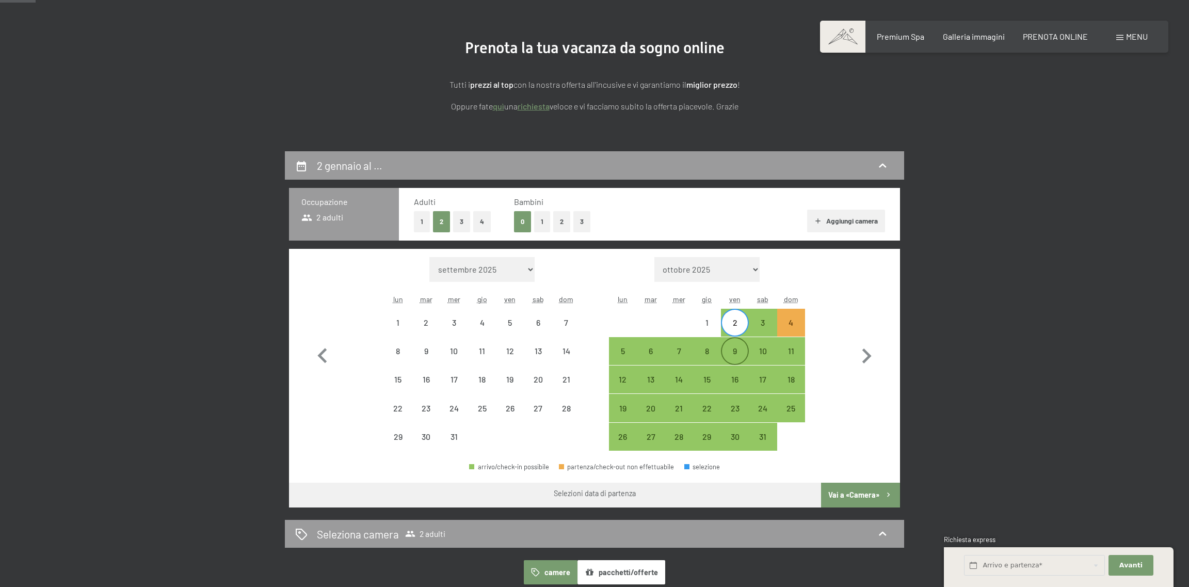
click at [737, 354] on div "9" at bounding box center [735, 360] width 26 height 26
select select "2025-12-01"
select select "2026-01-01"
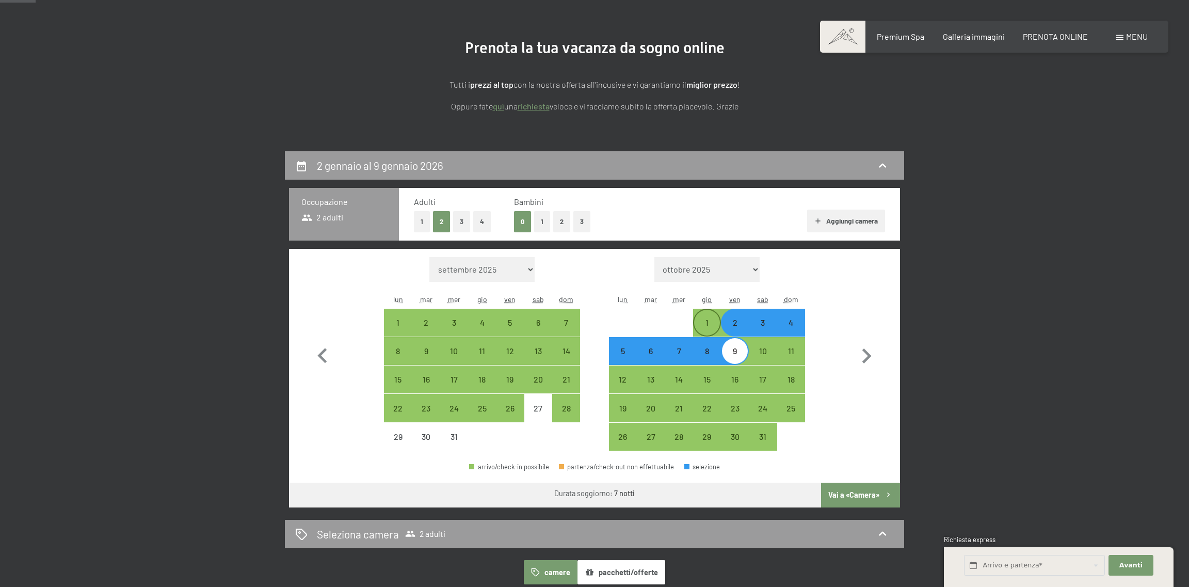
click at [708, 327] on div "1" at bounding box center [707, 331] width 26 height 26
select select "2025-12-01"
select select "2026-01-01"
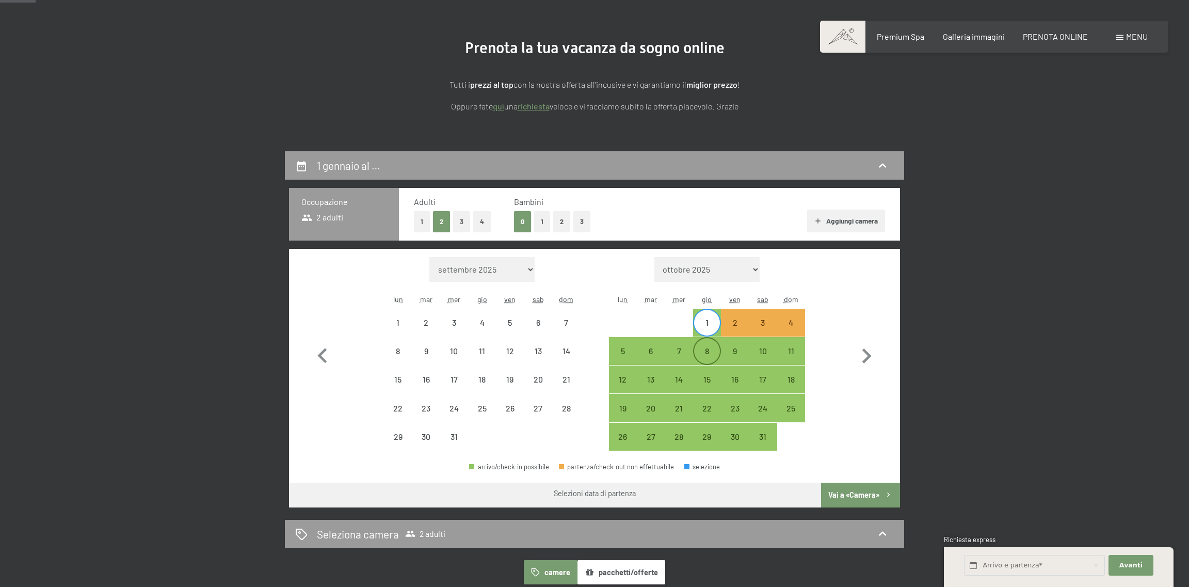
click at [697, 351] on div "8" at bounding box center [707, 360] width 26 height 26
select select "2025-12-01"
select select "2026-01-01"
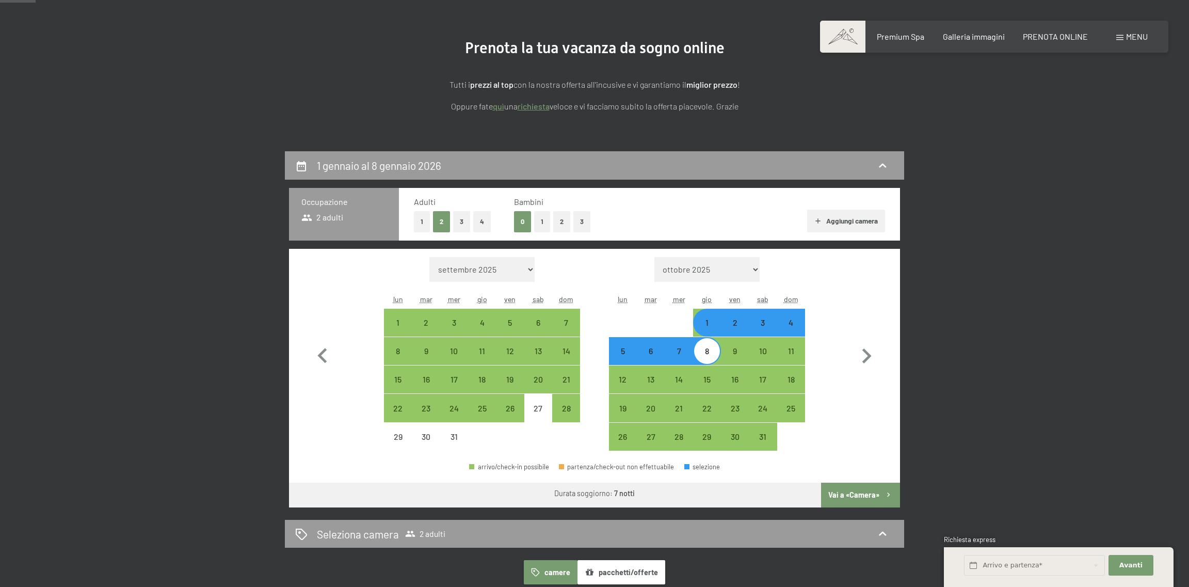
click at [681, 326] on div at bounding box center [679, 323] width 28 height 28
click at [563, 404] on div "28" at bounding box center [566, 417] width 26 height 26
select select "2025-12-01"
select select "2026-01-01"
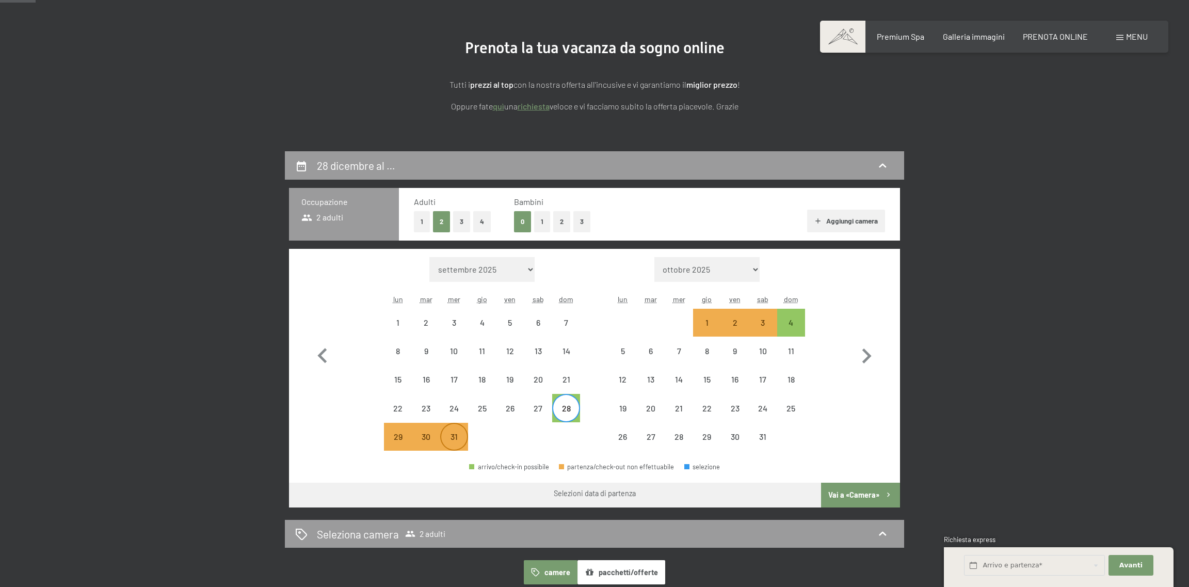
click at [448, 437] on div "31" at bounding box center [454, 445] width 26 height 26
select select "2025-12-01"
select select "2026-01-01"
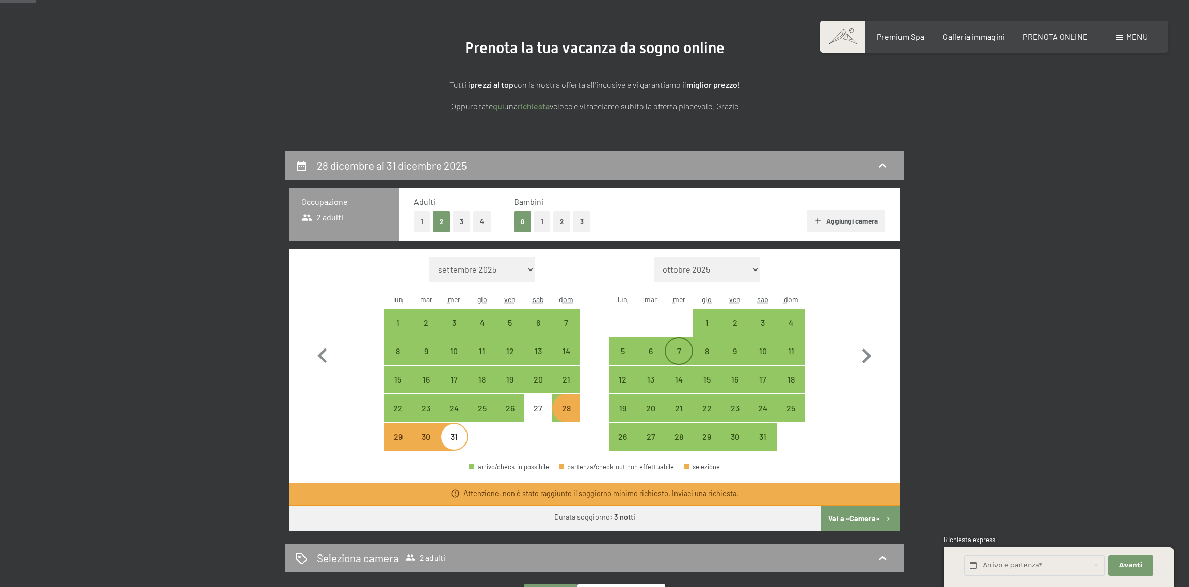
click at [683, 351] on div "7" at bounding box center [679, 360] width 26 height 26
select select "2025-12-01"
select select "2026-01-01"
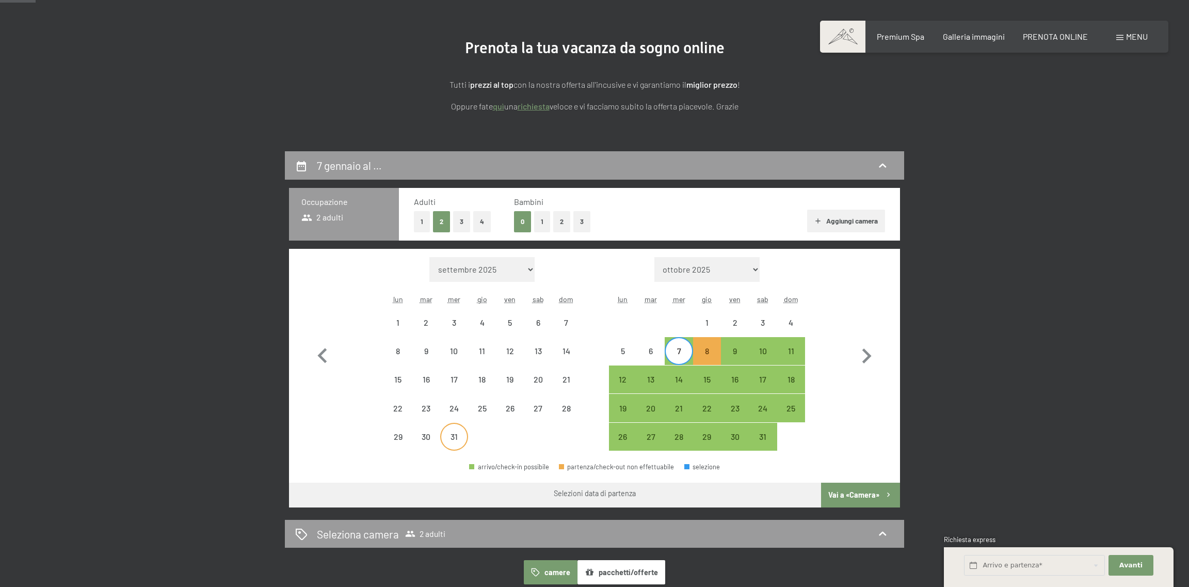
drag, startPoint x: 448, startPoint y: 433, endPoint x: 456, endPoint y: 431, distance: 7.5
click at [449, 433] on div "31" at bounding box center [454, 445] width 26 height 26
select select "2025-12-01"
select select "2026-01-01"
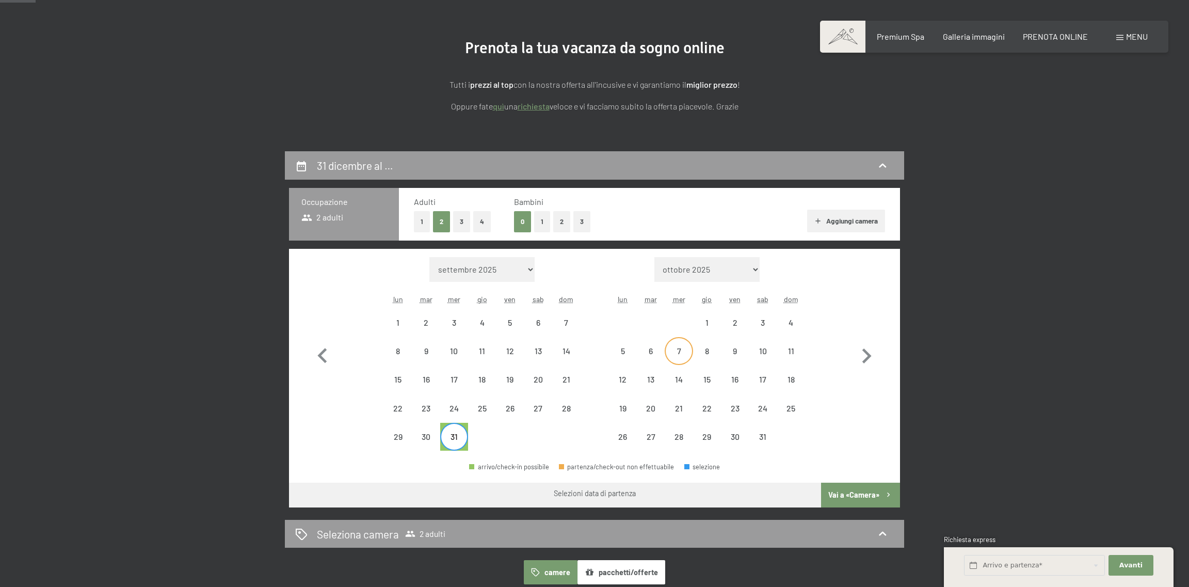
click at [678, 347] on div "7" at bounding box center [679, 360] width 26 height 26
select select "2025-12-01"
select select "2026-01-01"
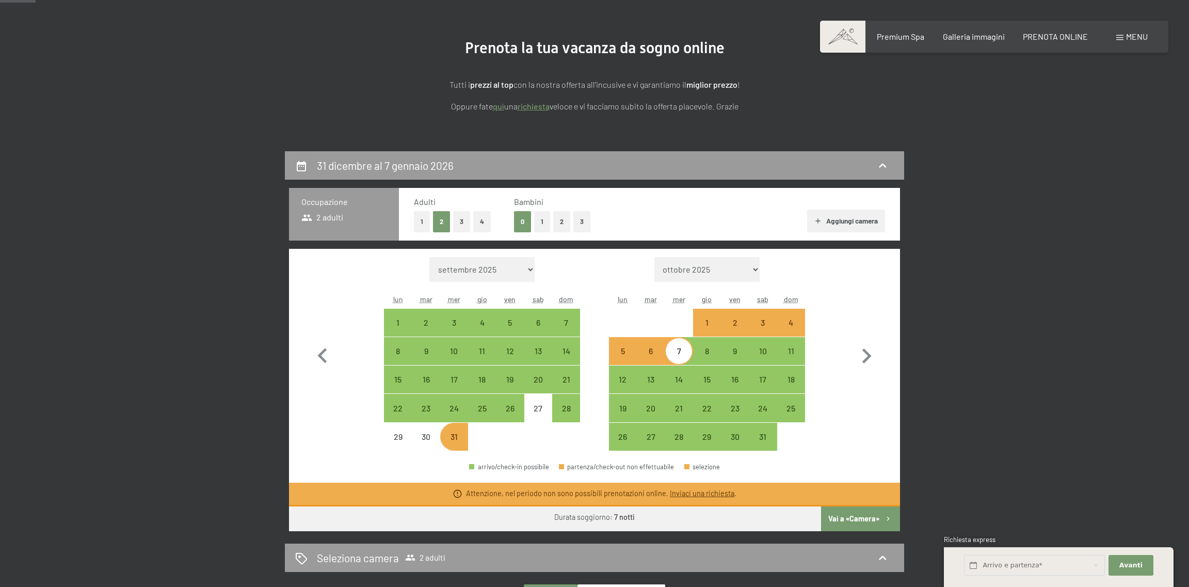
click at [708, 323] on div "1" at bounding box center [707, 331] width 26 height 26
select select "2025-12-01"
select select "2026-01-01"
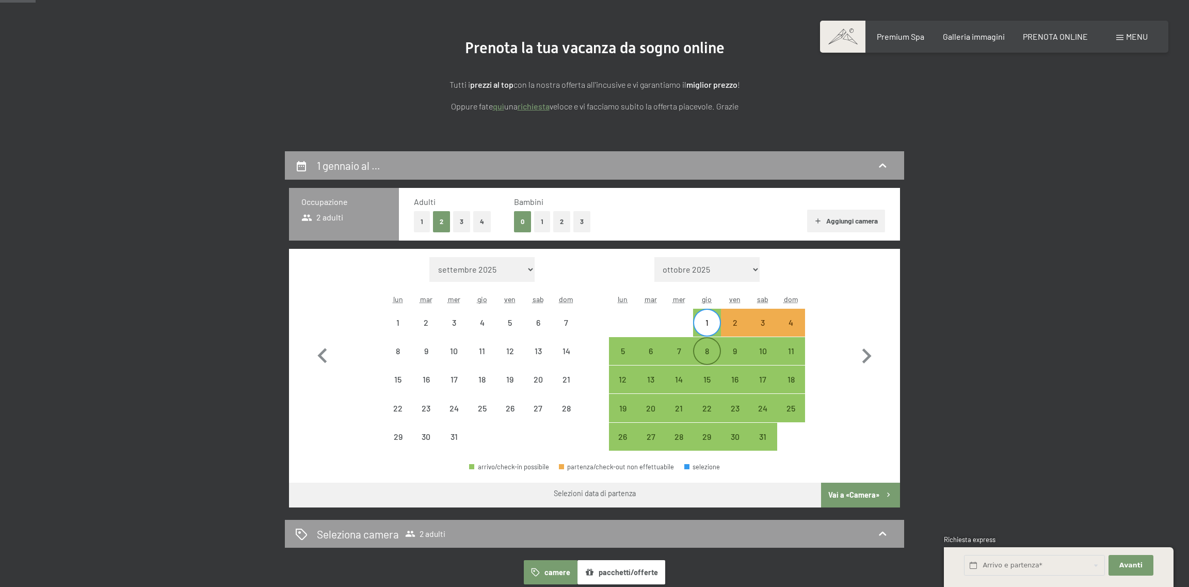
click at [703, 350] on div "8" at bounding box center [707, 360] width 26 height 26
select select "2025-12-01"
select select "2026-01-01"
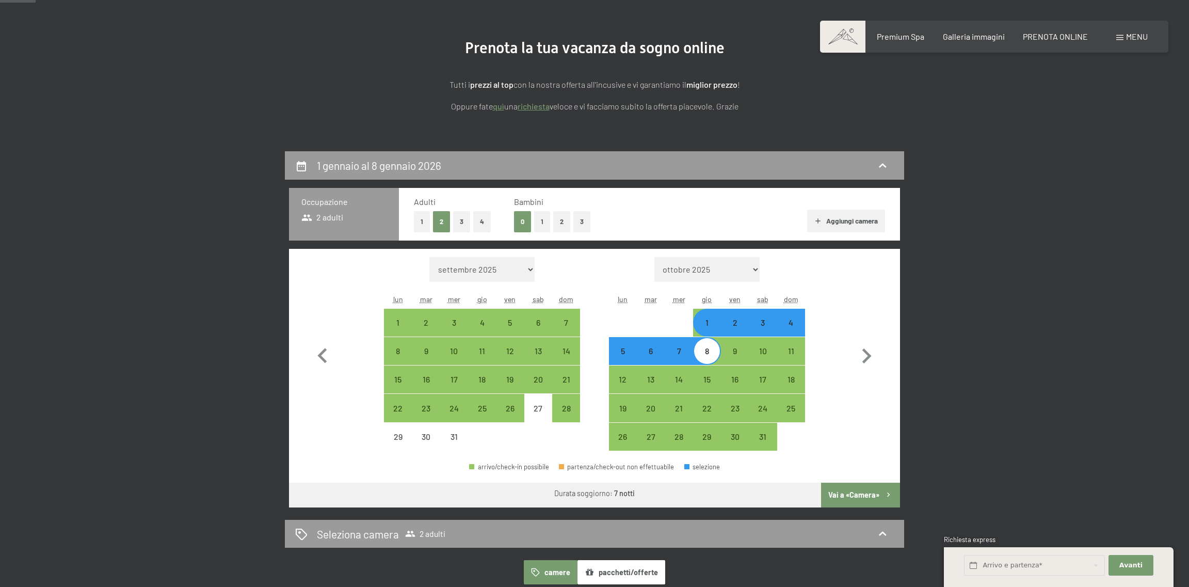
click at [687, 353] on div "7" at bounding box center [679, 360] width 26 height 26
select select "2025-12-01"
select select "2026-01-01"
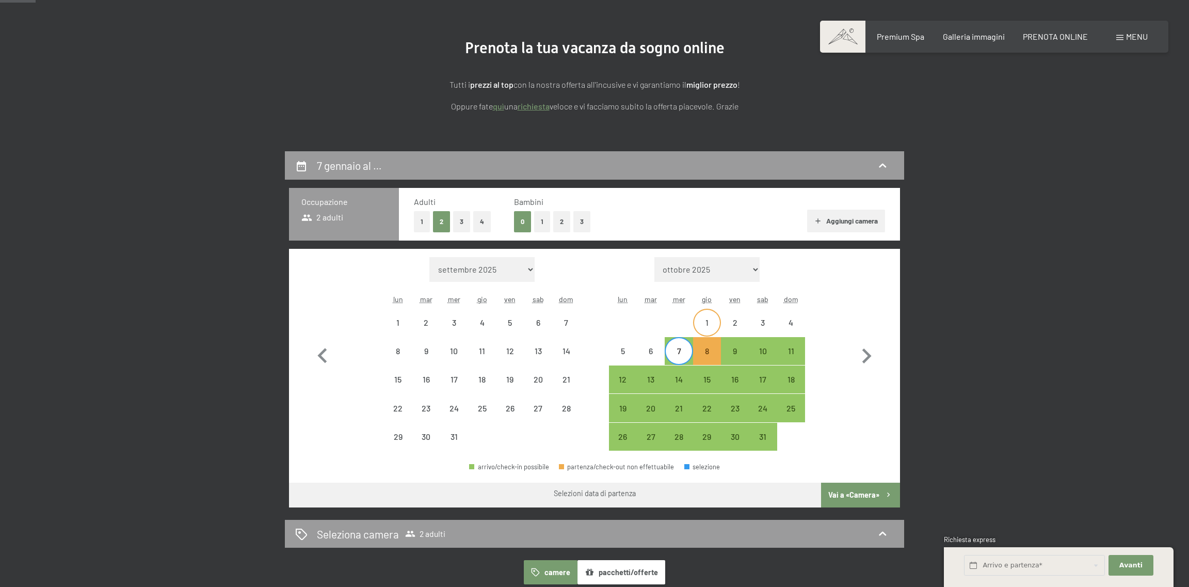
click at [711, 319] on div "1" at bounding box center [707, 331] width 26 height 26
select select "2025-12-01"
select select "2026-01-01"
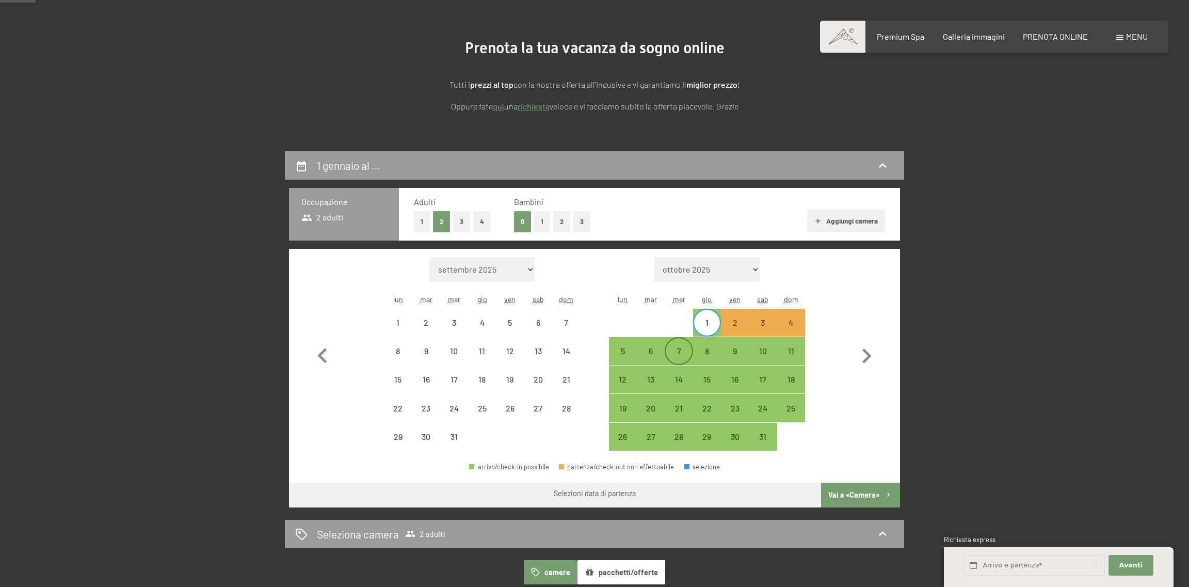
click at [683, 349] on div "7" at bounding box center [679, 360] width 26 height 26
select select "2025-12-01"
select select "2026-01-01"
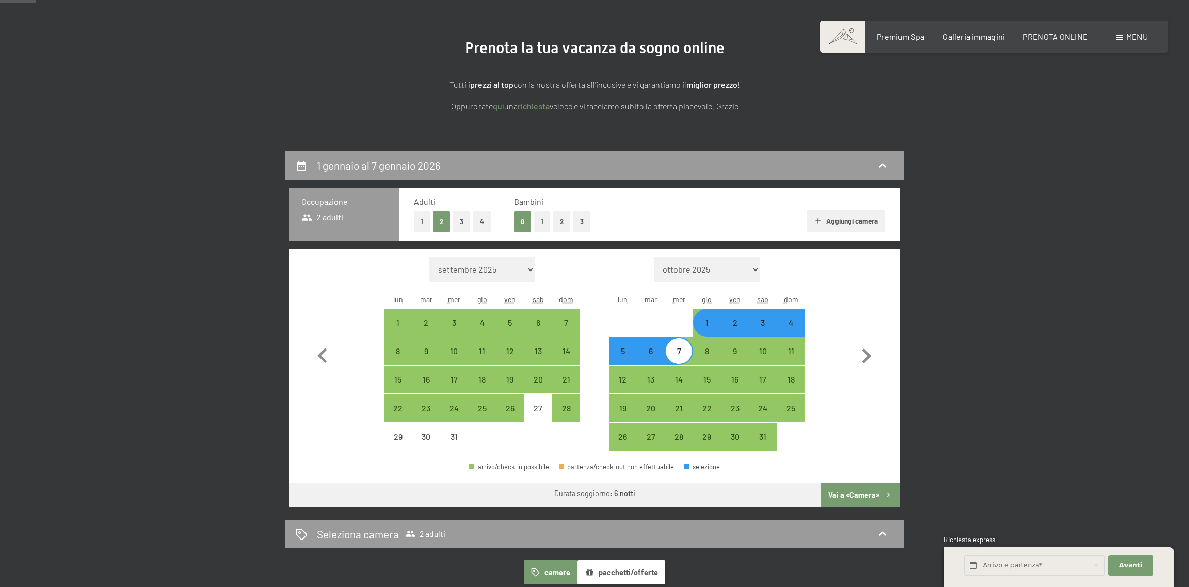
click at [856, 493] on button "Vai a «Camera»" at bounding box center [860, 494] width 79 height 25
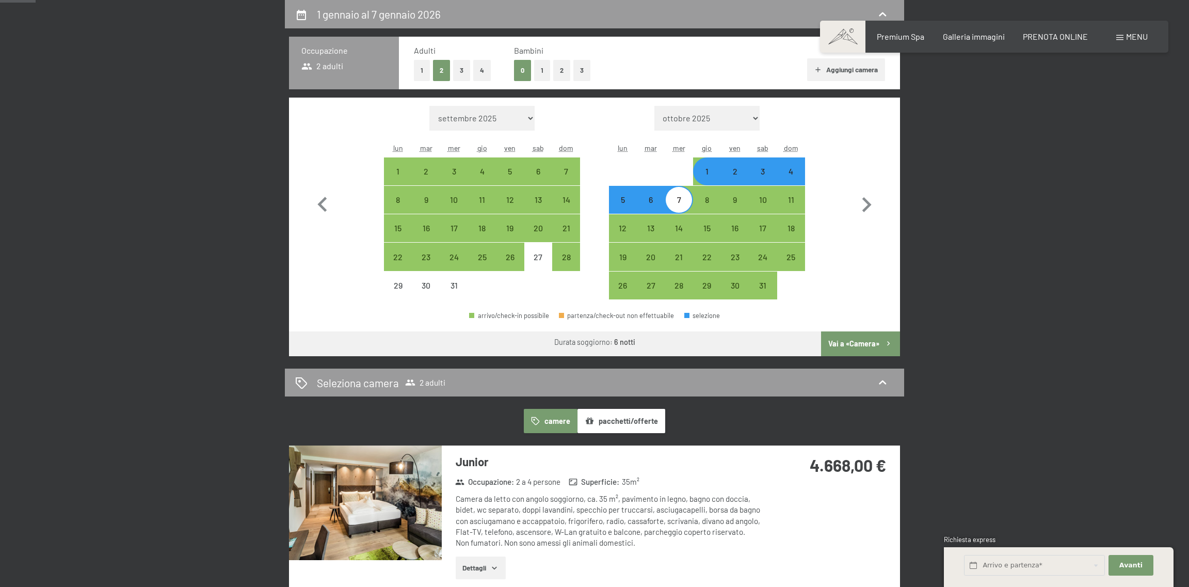
select select "2025-12-01"
select select "2026-01-01"
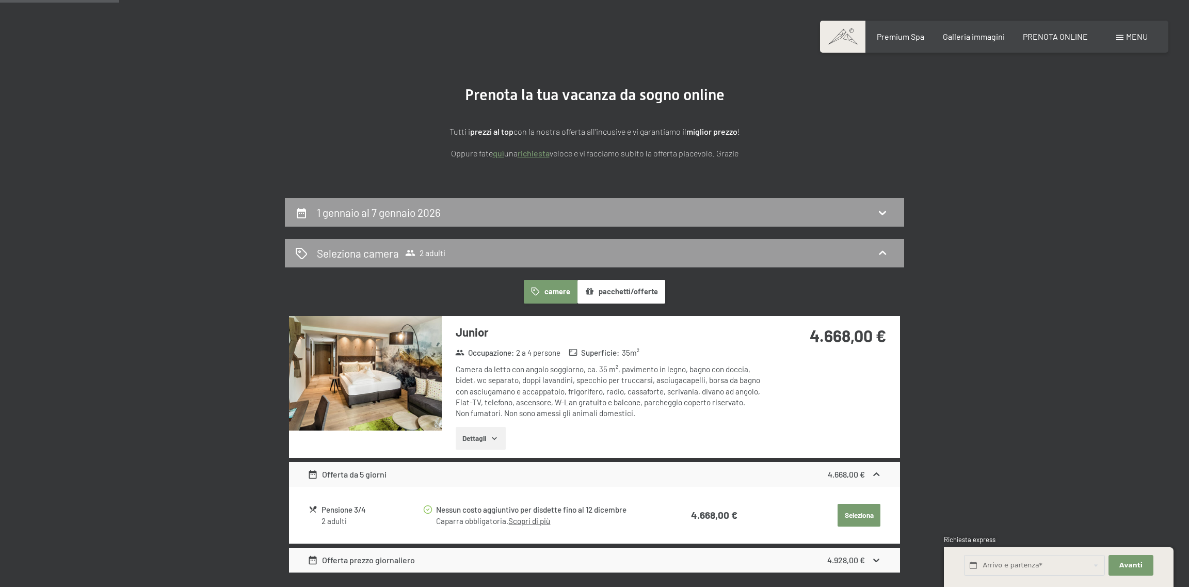
scroll to position [0, 0]
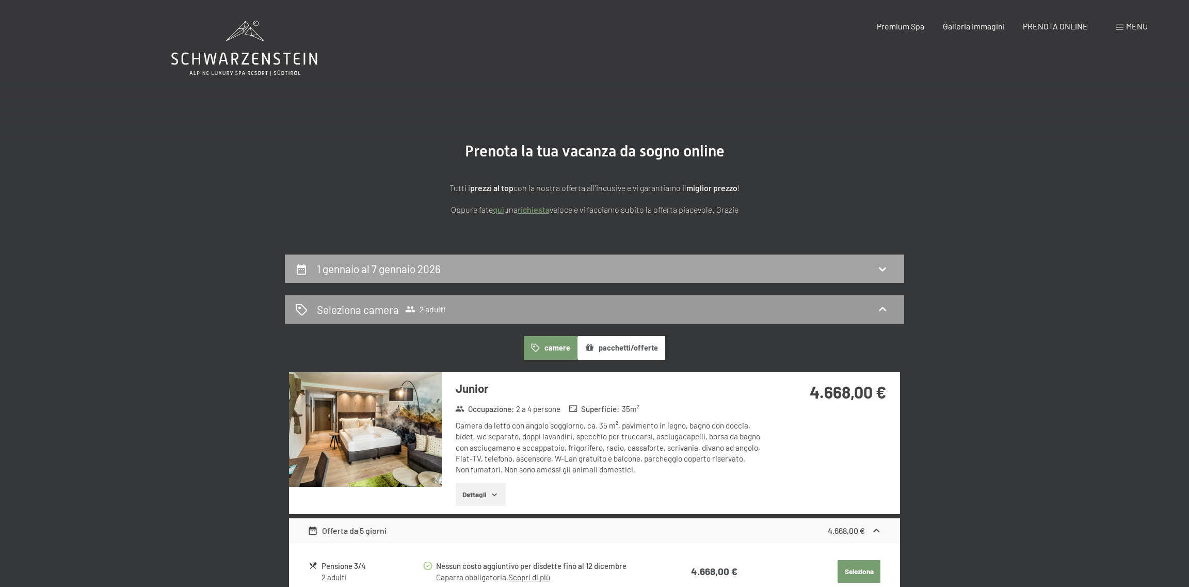
click at [420, 267] on h2 "1 gennaio al 7 gennaio 2026" at bounding box center [379, 268] width 124 height 13
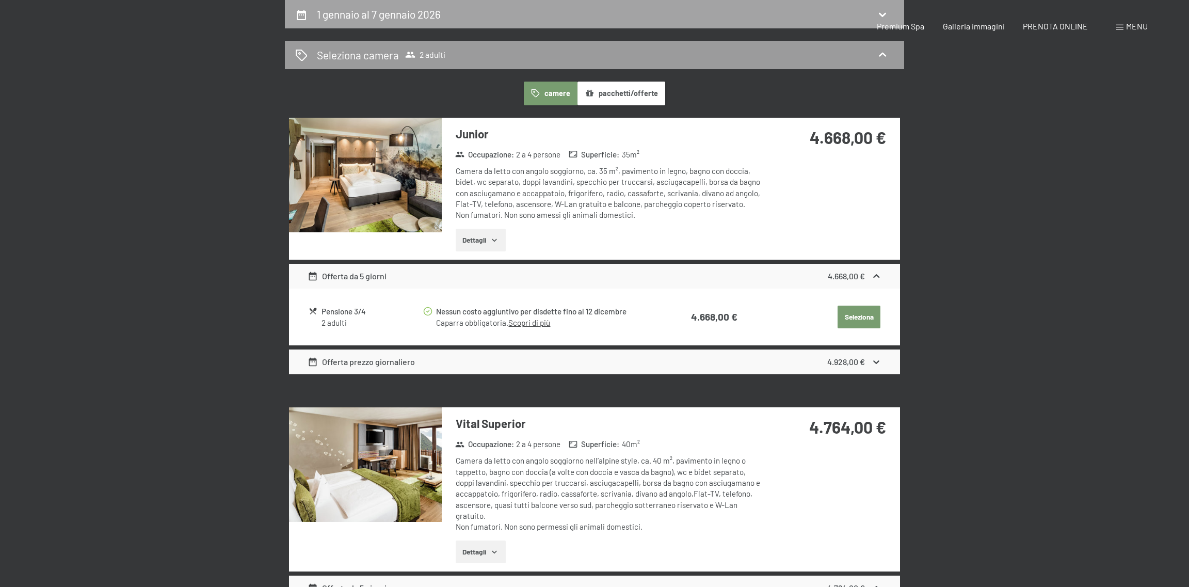
select select "2025-12-01"
select select "2026-01-01"
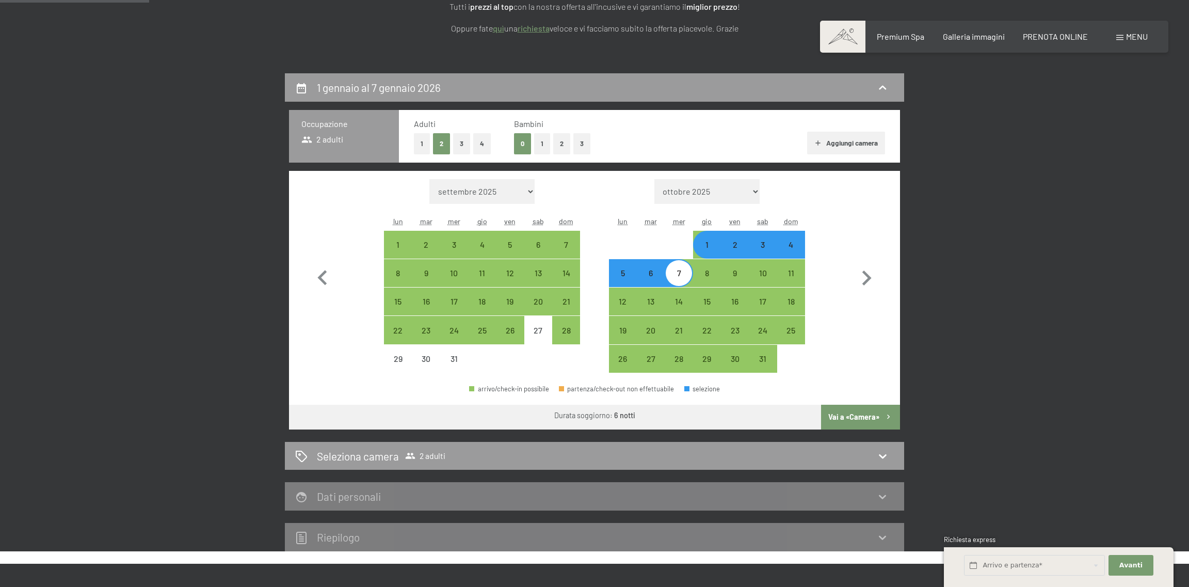
scroll to position [48, 0]
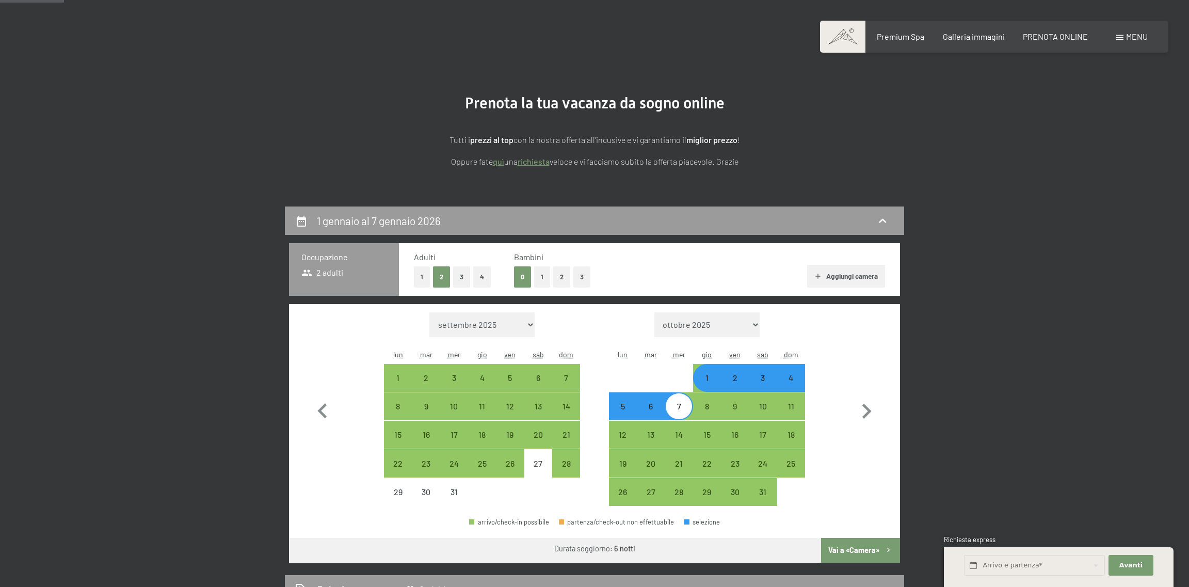
click at [579, 274] on button "3" at bounding box center [581, 276] width 17 height 21
select select "2025-12-01"
select select "2026-01-01"
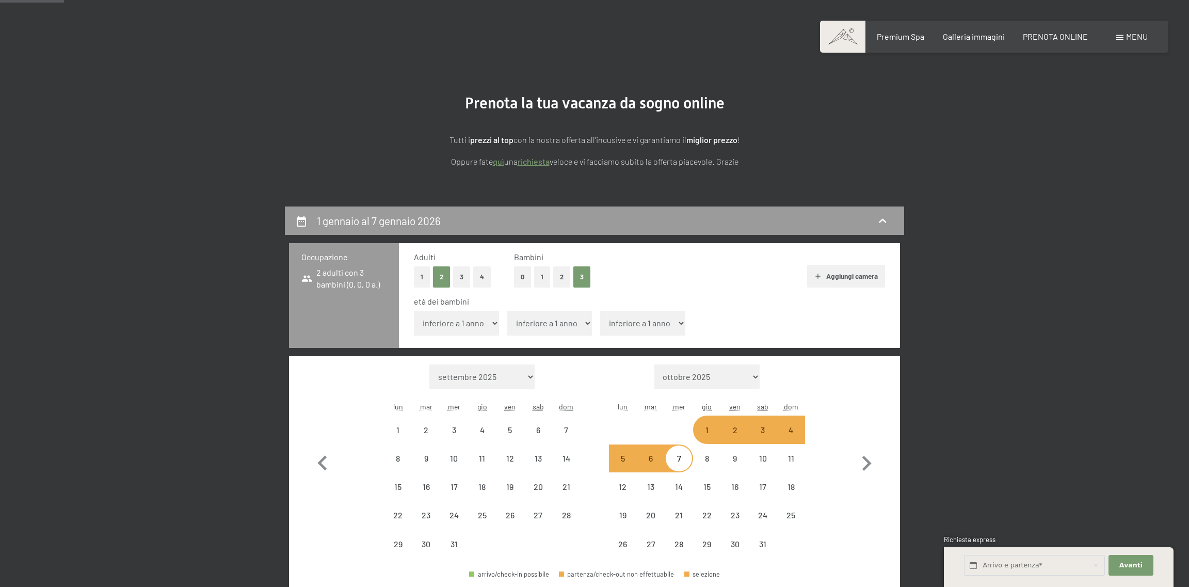
click at [484, 321] on select "inferiore a 1 anno 1 anno 2 anni 3 anni 4 anni 5 anni 6 anni 7 anni 8 anni 9 an…" at bounding box center [456, 323] width 85 height 25
select select "2025-12-01"
select select "2026-01-01"
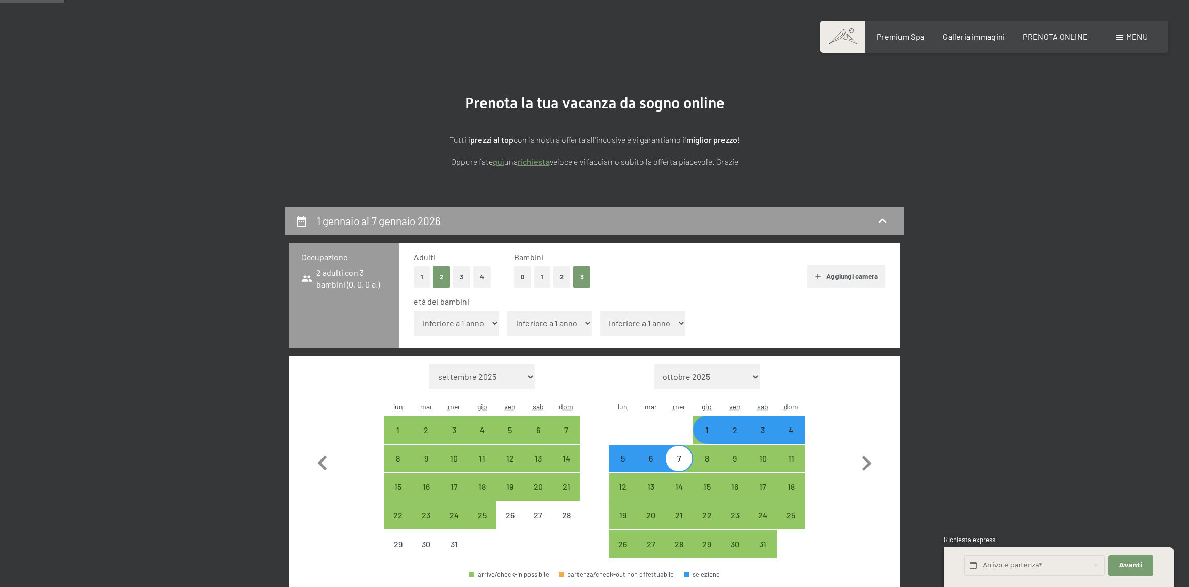
select select "9"
click at [414, 311] on select "inferiore a 1 anno 1 anno 2 anni 3 anni 4 anni 5 anni 6 anni 7 anni 8 anni 9 an…" at bounding box center [456, 323] width 85 height 25
select select "2025-12-01"
select select "2026-01-01"
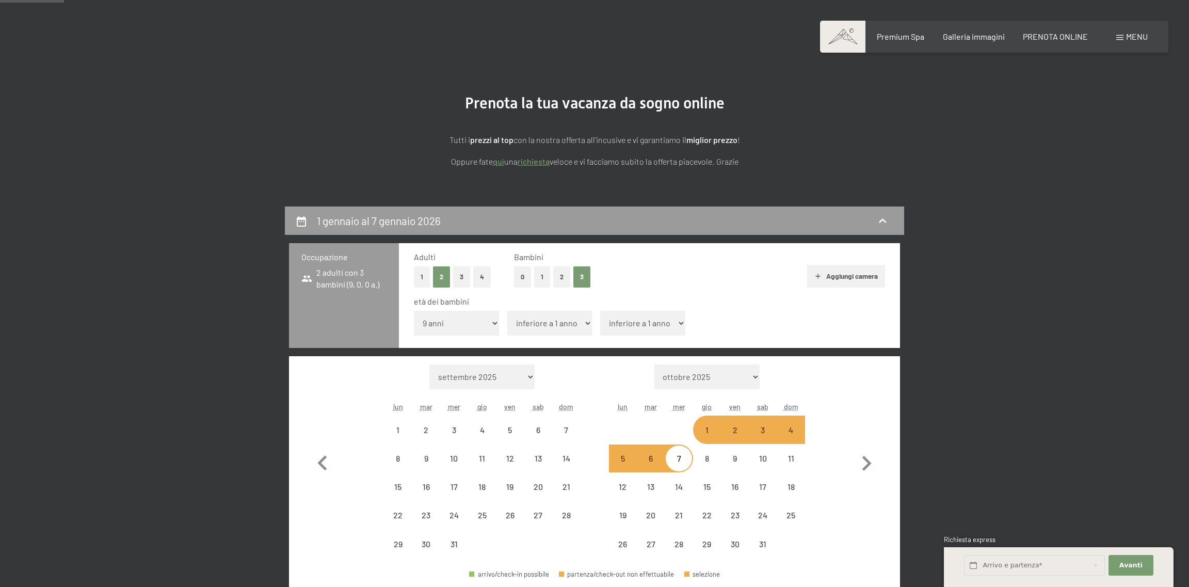
click at [539, 324] on span "Consenso marketing*" at bounding box center [534, 323] width 78 height 10
click at [490, 324] on input "Consenso marketing*" at bounding box center [485, 323] width 10 height 10
checkbox input "false"
select select "2025-12-01"
select select "2026-01-01"
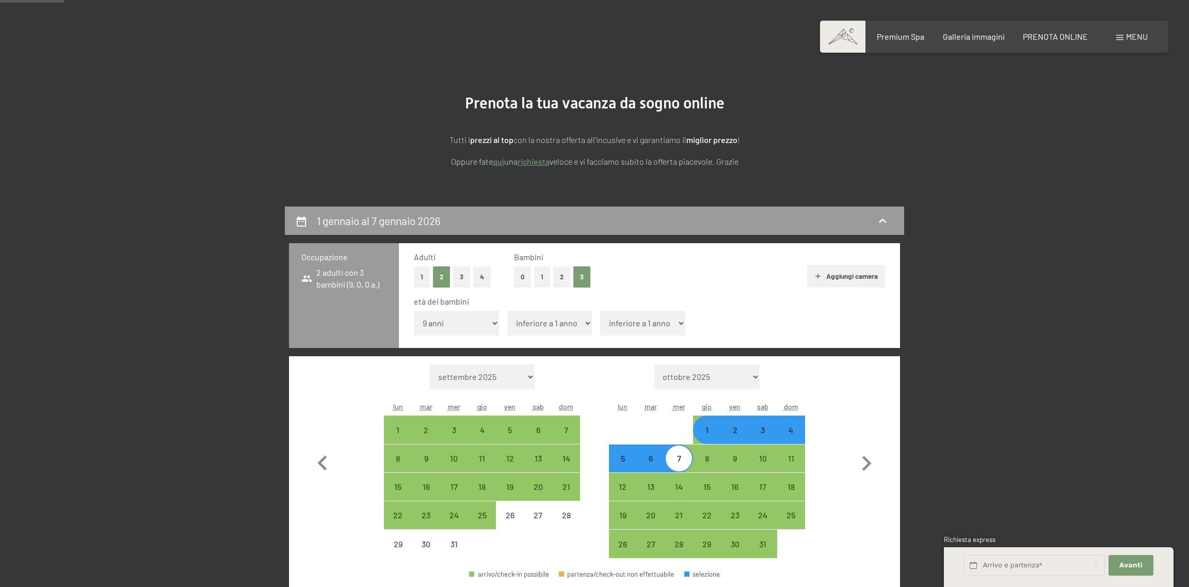
click at [577, 320] on select "inferiore a 1 anno 1 anno 2 anni 3 anni 4 anni 5 anni 6 anni 7 anni 8 anni 9 an…" at bounding box center [549, 323] width 85 height 25
select select "9"
click at [507, 311] on select "inferiore a 1 anno 1 anno 2 anni 3 anni 4 anni 5 anni 6 anni 7 anni 8 anni 9 an…" at bounding box center [549, 323] width 85 height 25
select select "2025-12-01"
select select "2026-01-01"
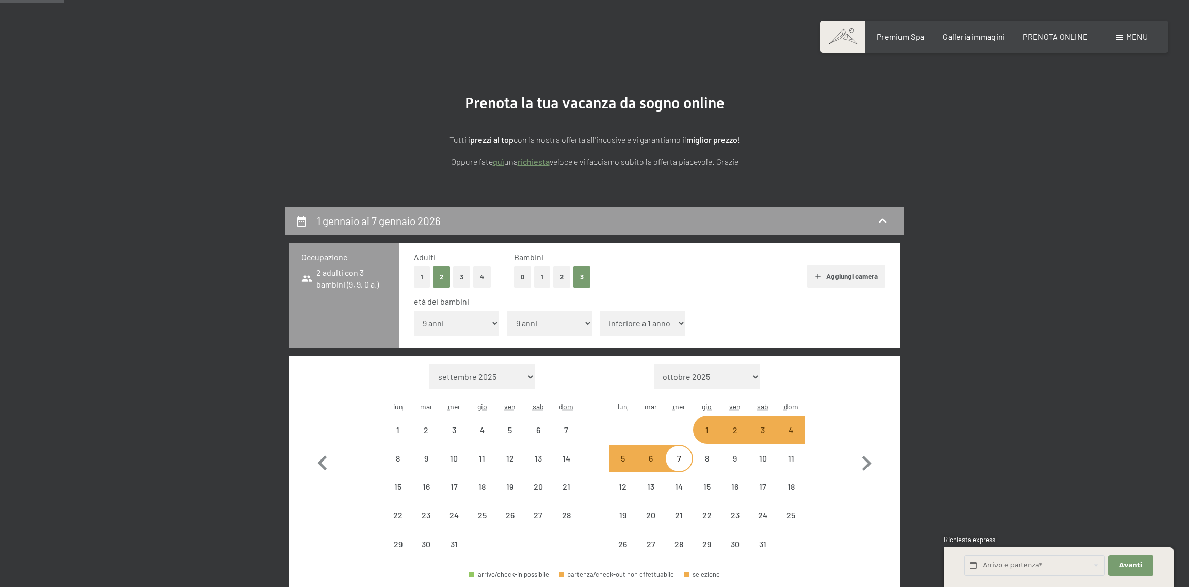
select select "2025-12-01"
select select "2026-01-01"
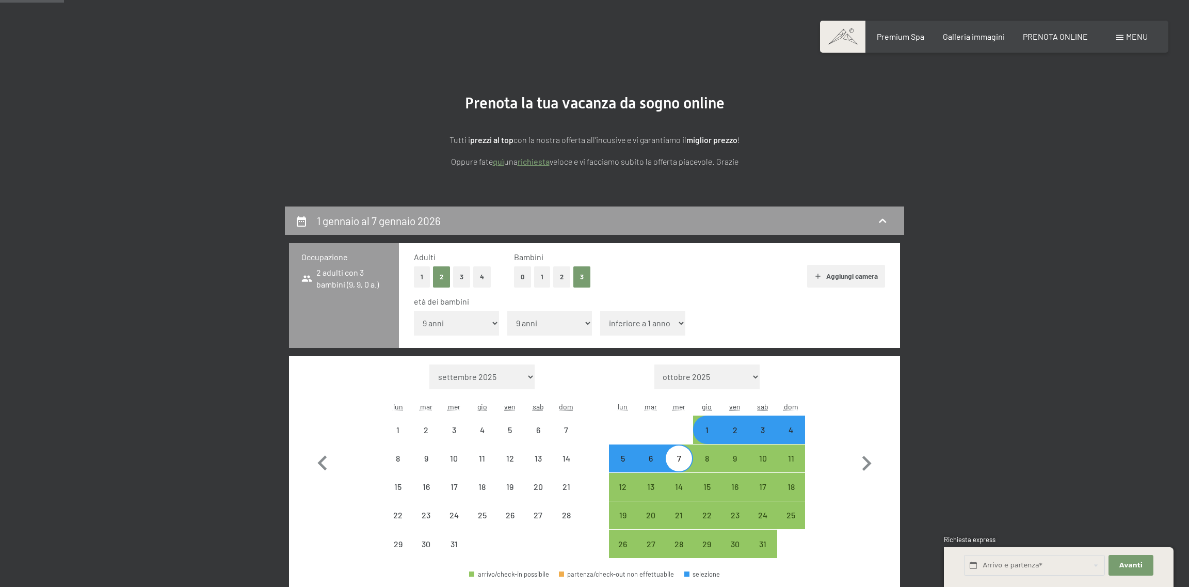
click at [674, 321] on select "inferiore a 1 anno 1 anno 2 anni 3 anni 4 anni 5 anni 6 anni 7 anni 8 anni 9 an…" at bounding box center [642, 323] width 85 height 25
select select "2025-12-01"
select select "2026-01-01"
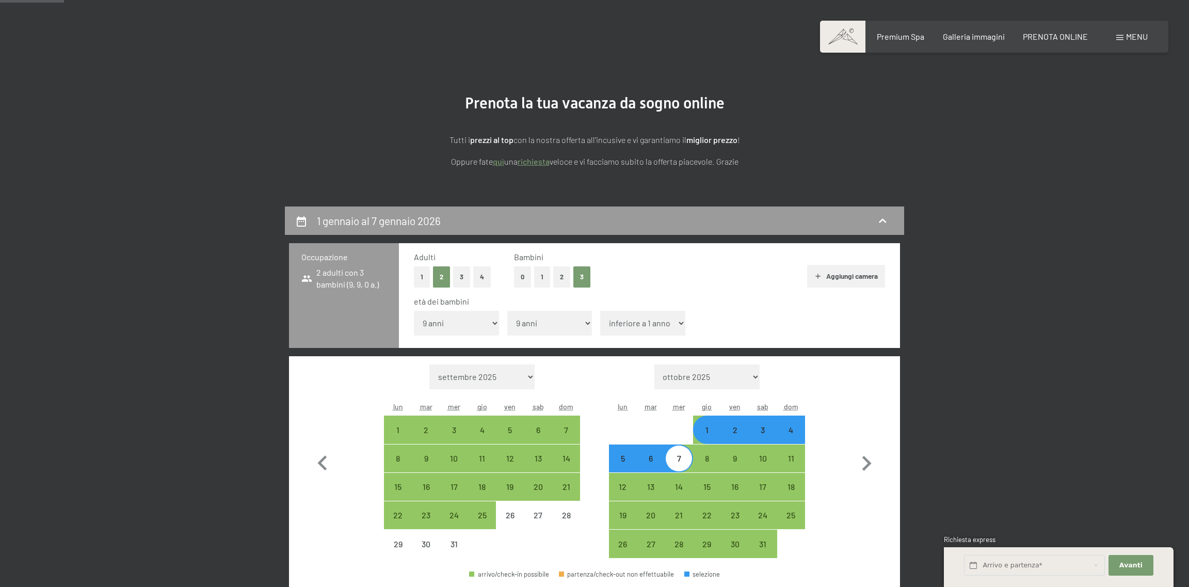
select select "13"
click at [600, 311] on select "inferiore a 1 anno 1 anno 2 anni 3 anni 4 anni 5 anni 6 anni 7 anni 8 anni 9 an…" at bounding box center [642, 323] width 85 height 25
select select "2025-12-01"
select select "2026-01-01"
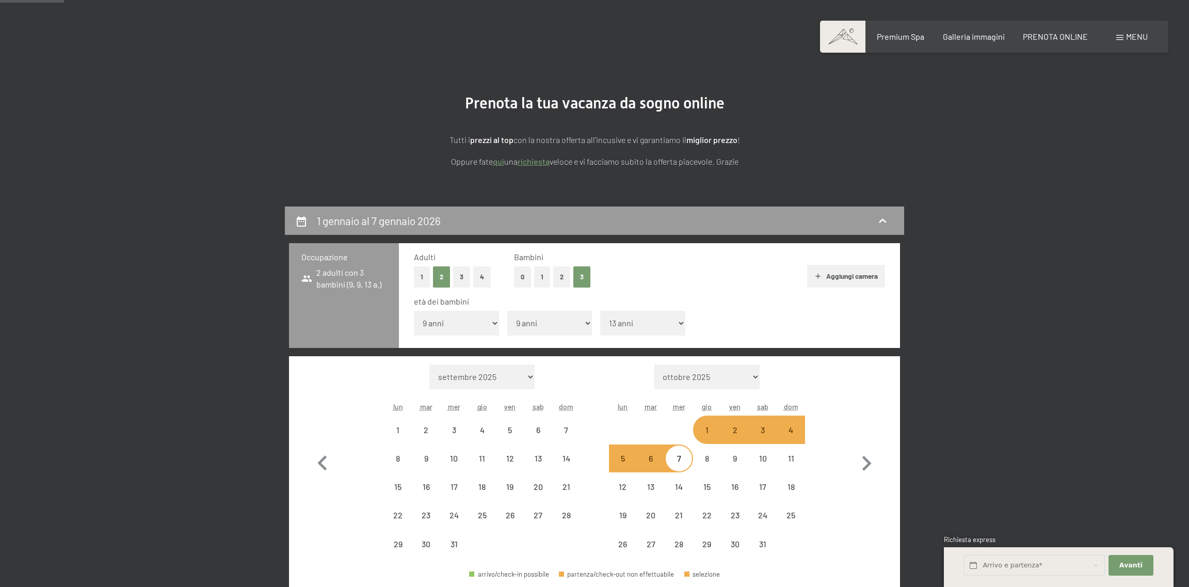
select select "2025-12-01"
select select "2026-01-01"
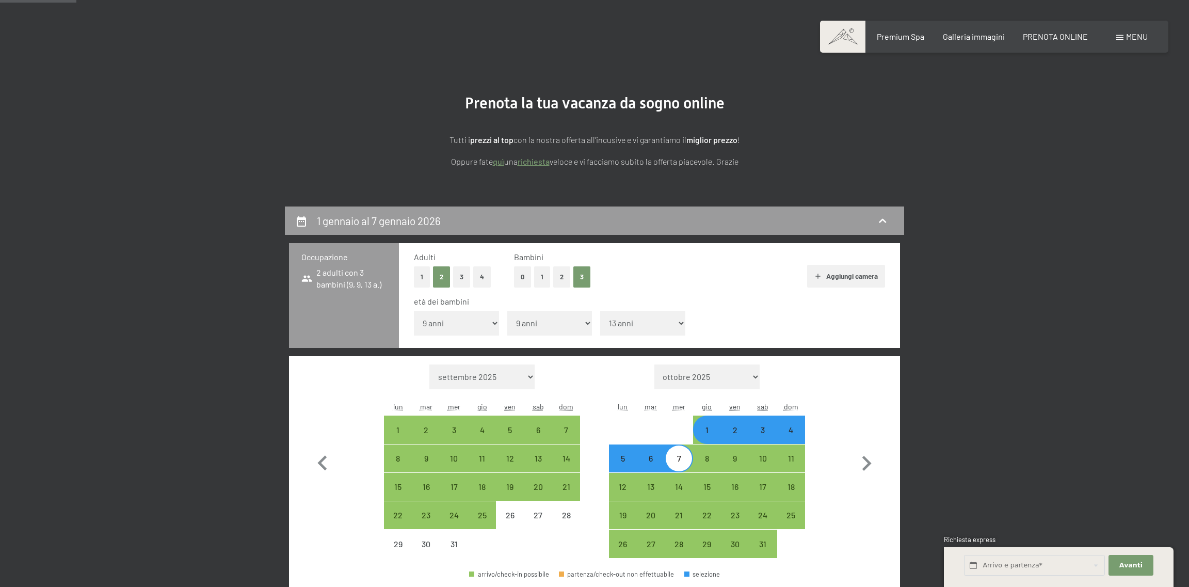
scroll to position [151, 0]
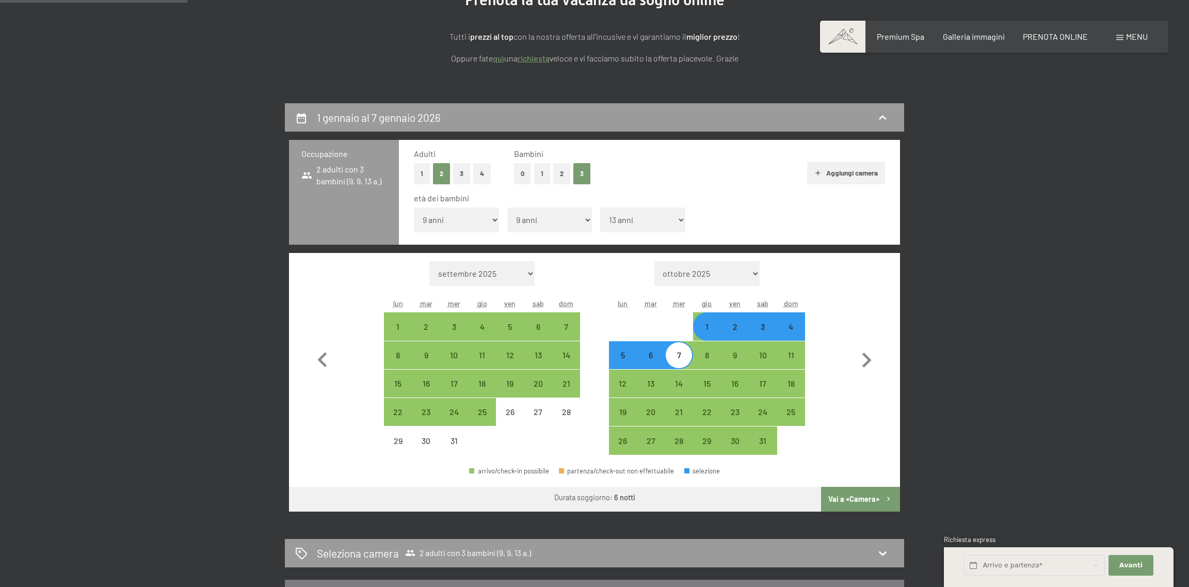
click at [869, 494] on button "Vai a «Camera»" at bounding box center [860, 499] width 79 height 25
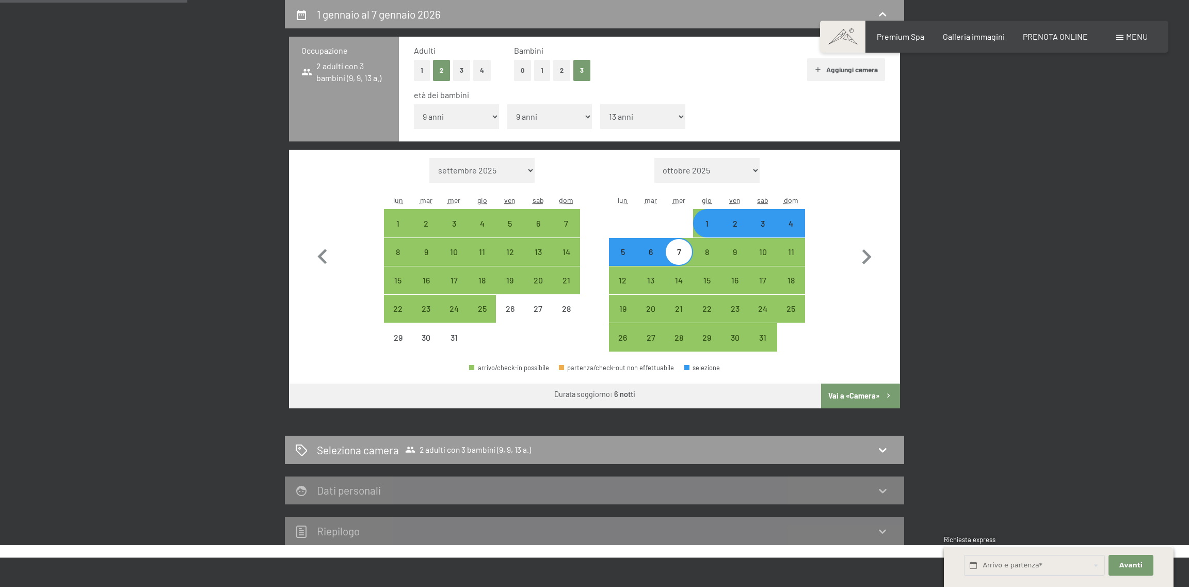
select select "2025-12-01"
select select "2026-01-01"
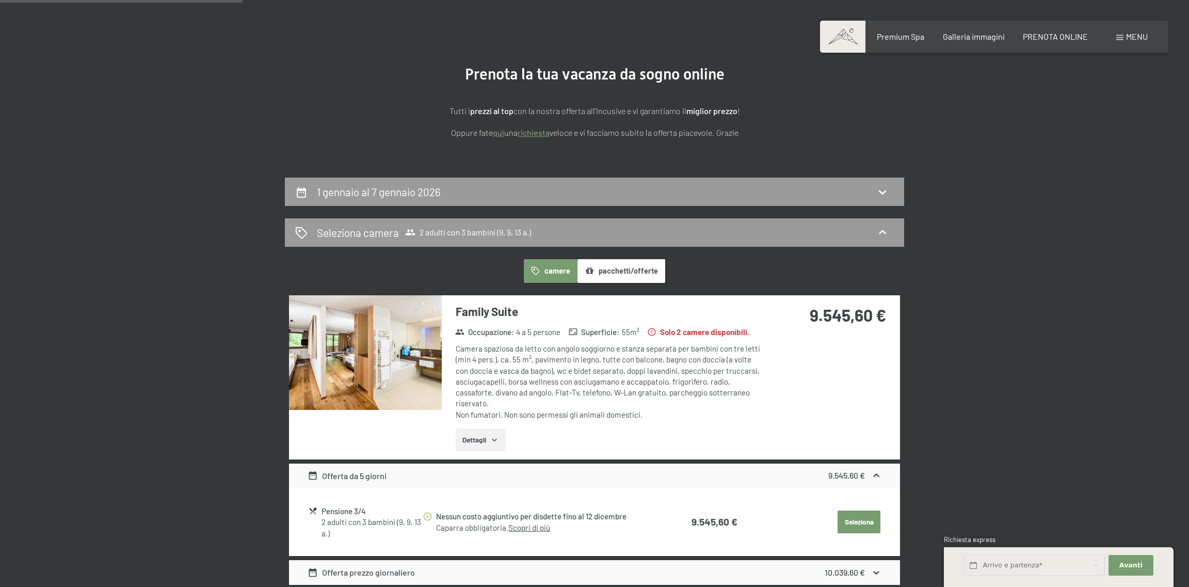
scroll to position [0, 0]
